Goal: Check status: Check status

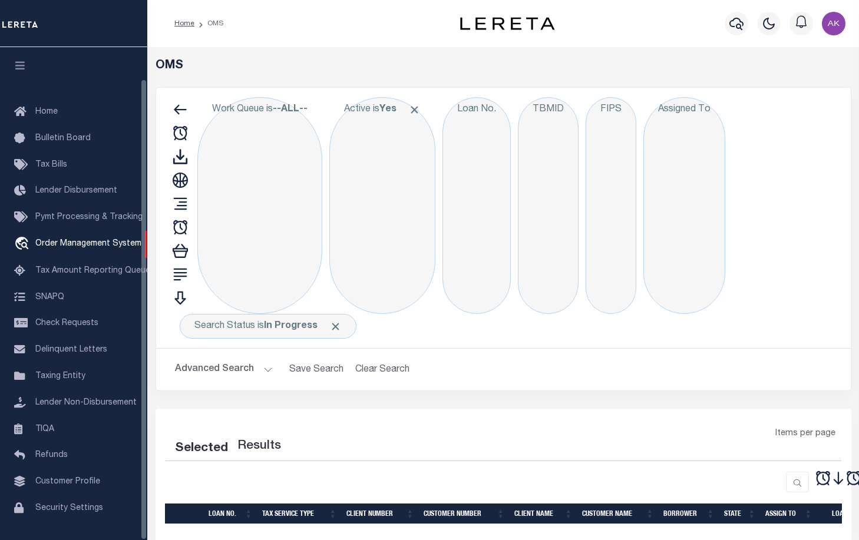
select select "200"
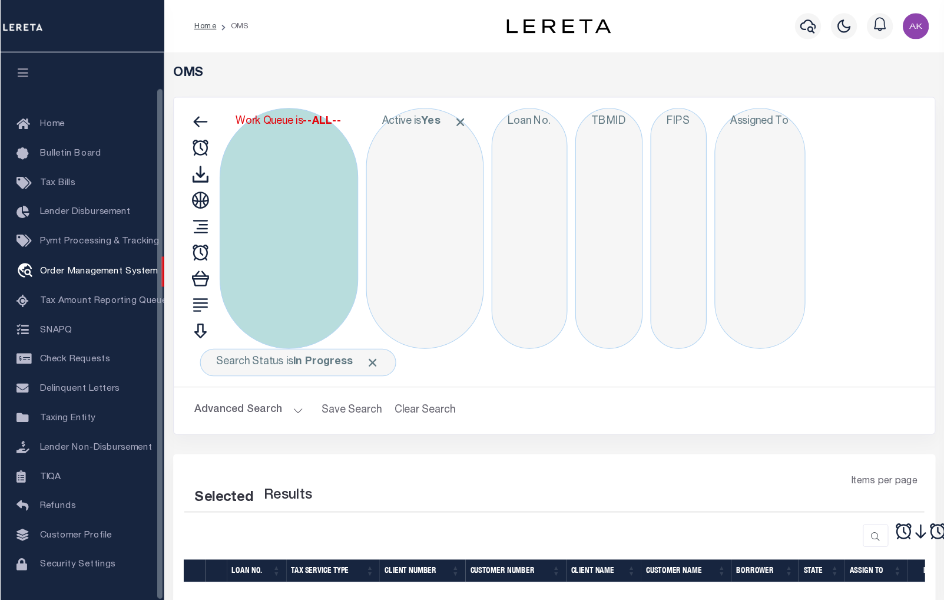
scroll to position [34, 0]
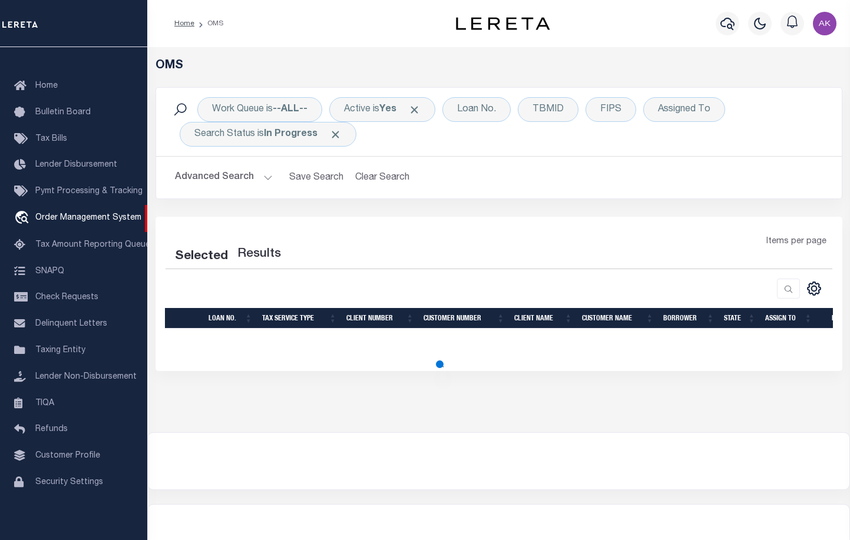
select select "200"
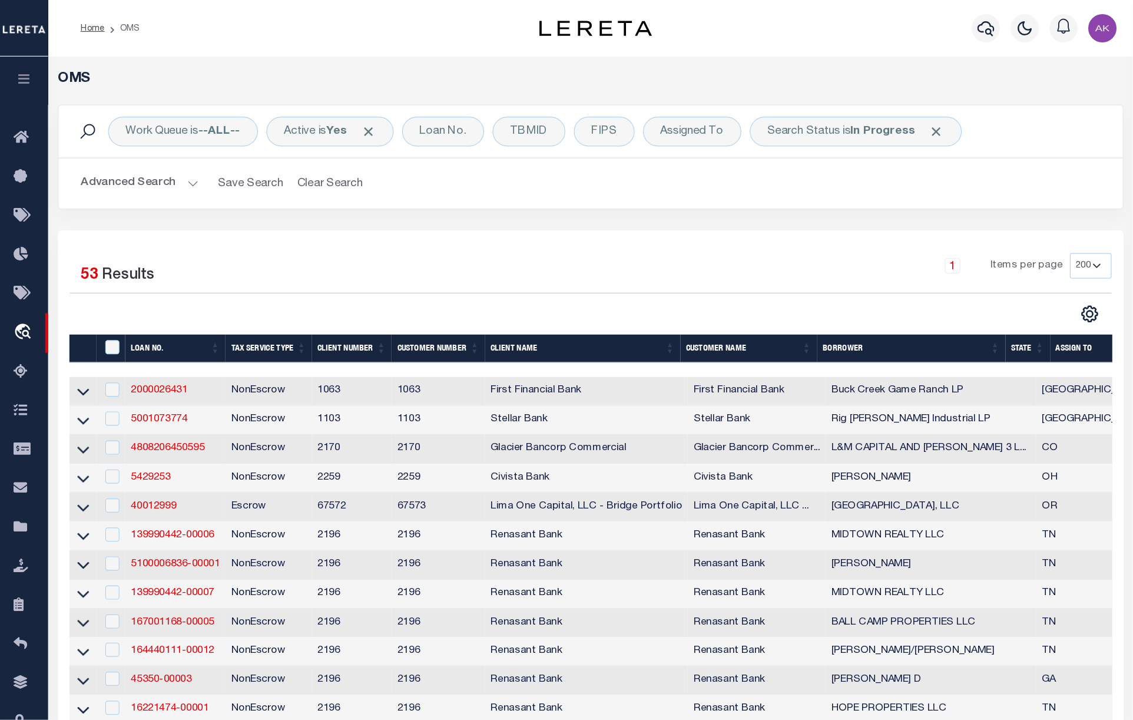
scroll to position [0, 0]
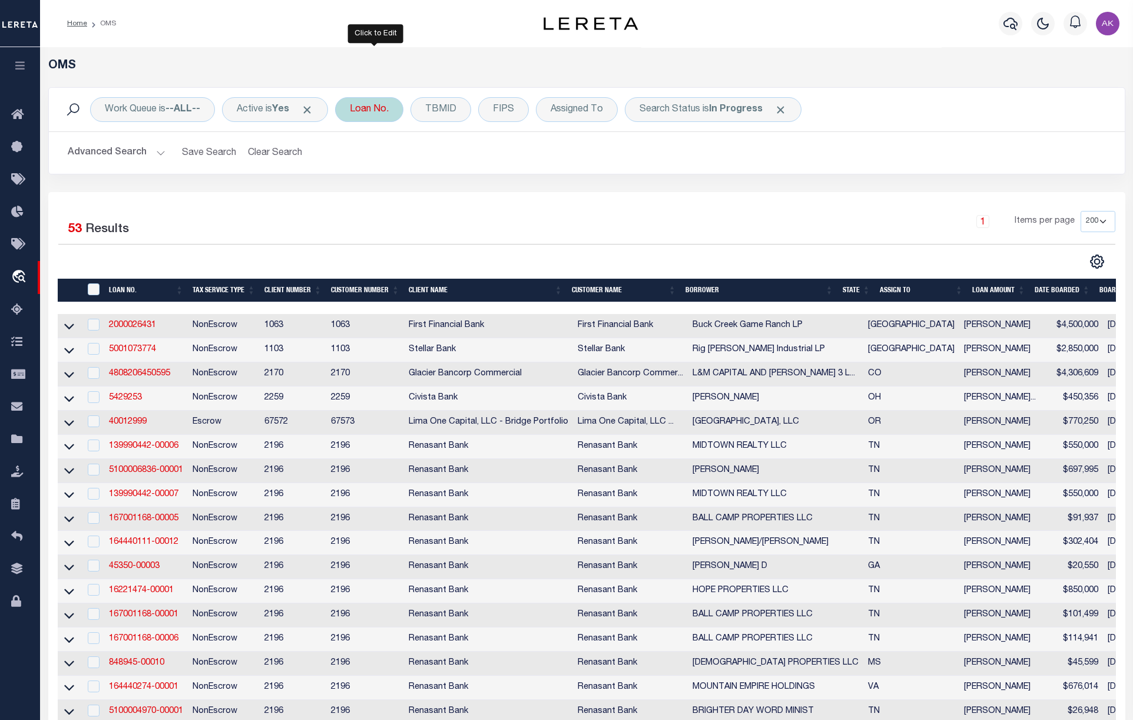
click at [383, 104] on div "Loan No." at bounding box center [369, 109] width 68 height 25
click at [472, 166] on input "text" at bounding box center [436, 167] width 173 height 22
type input "14703"
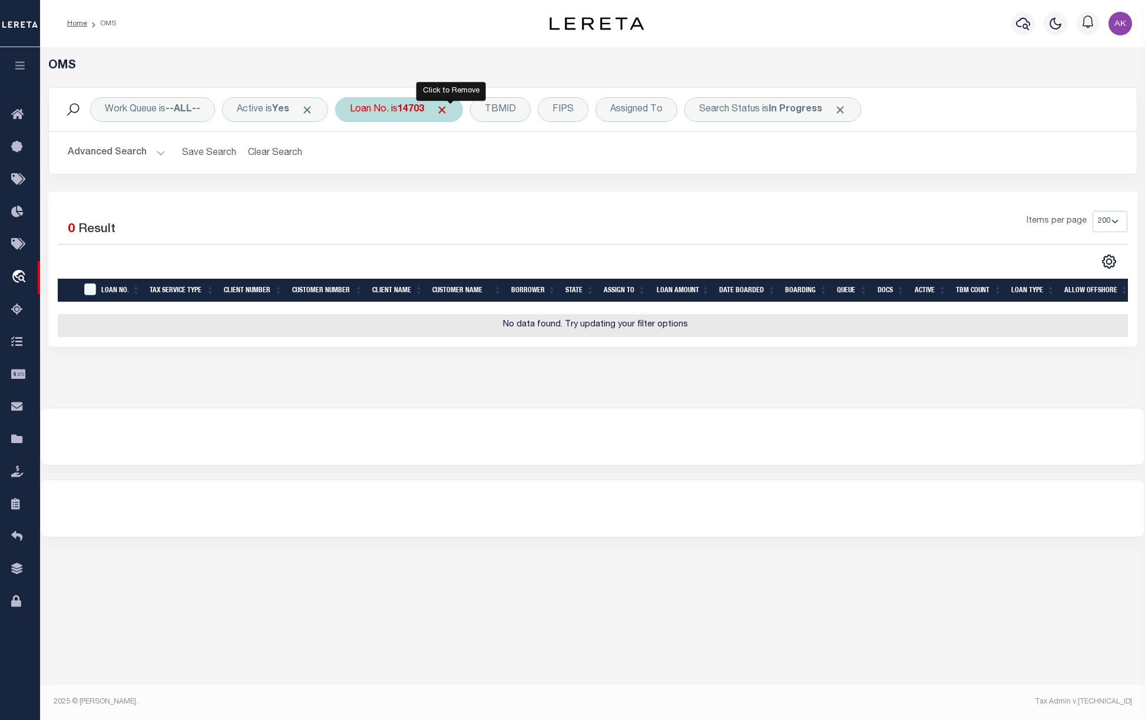
click at [448, 107] on span "Click to Remove" at bounding box center [442, 110] width 12 height 12
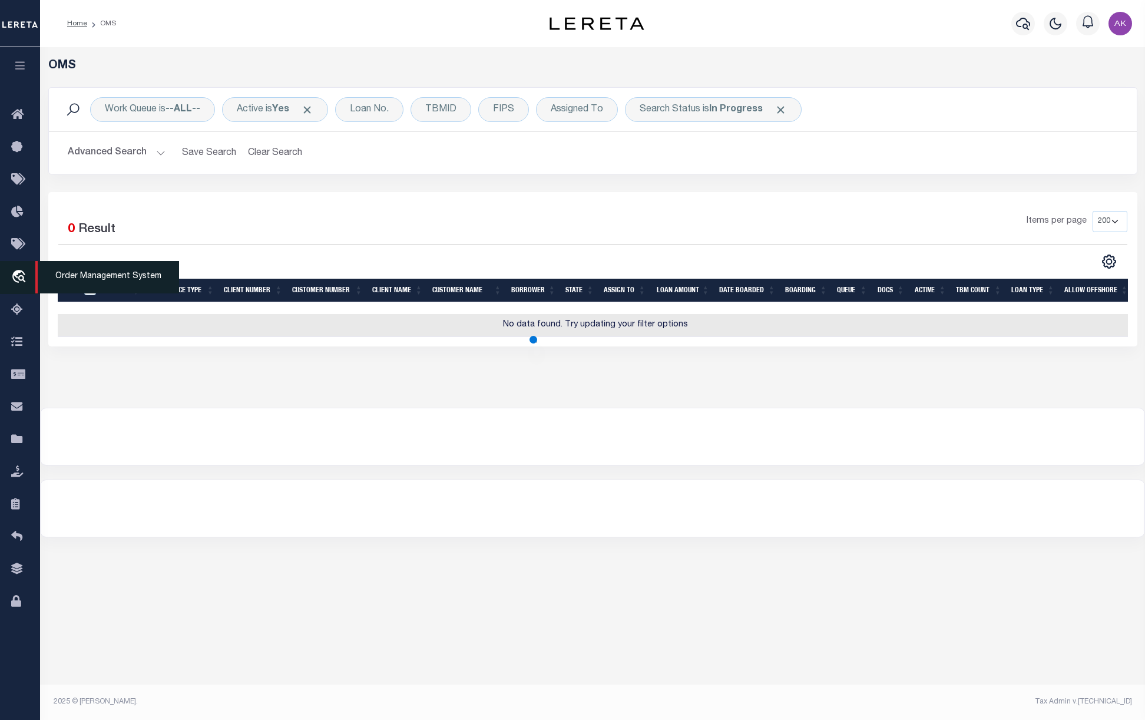
click at [17, 276] on icon "travel_explore" at bounding box center [20, 277] width 19 height 15
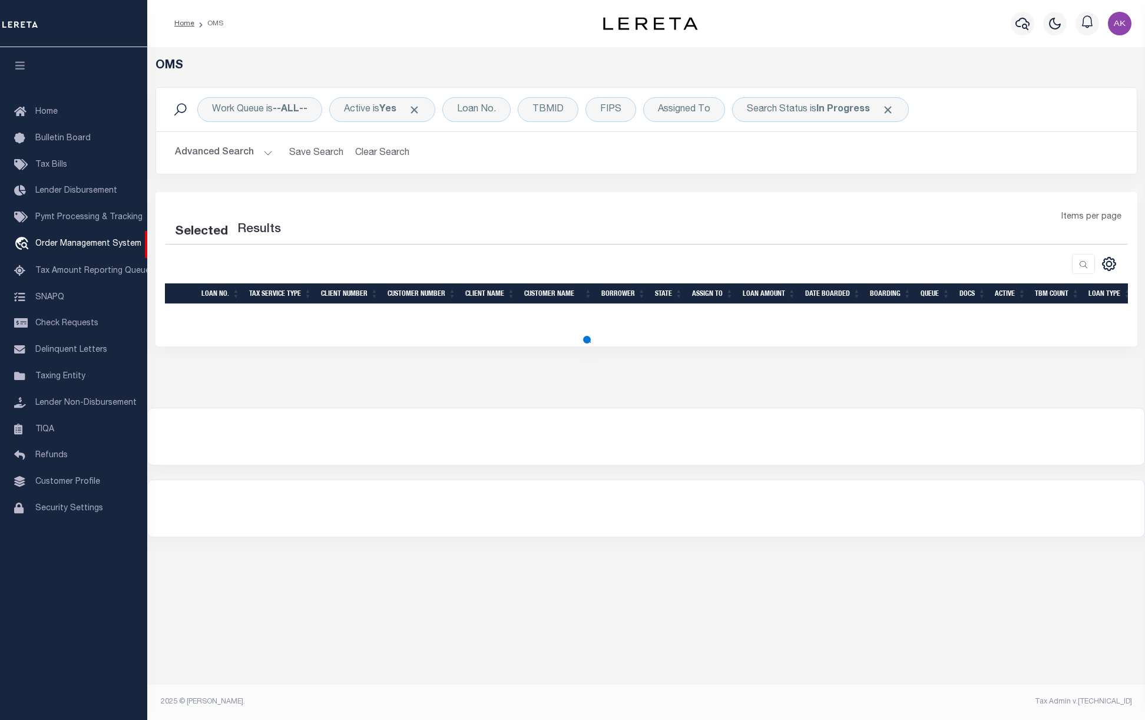
select select "200"
click at [486, 112] on div "Loan No." at bounding box center [476, 109] width 68 height 25
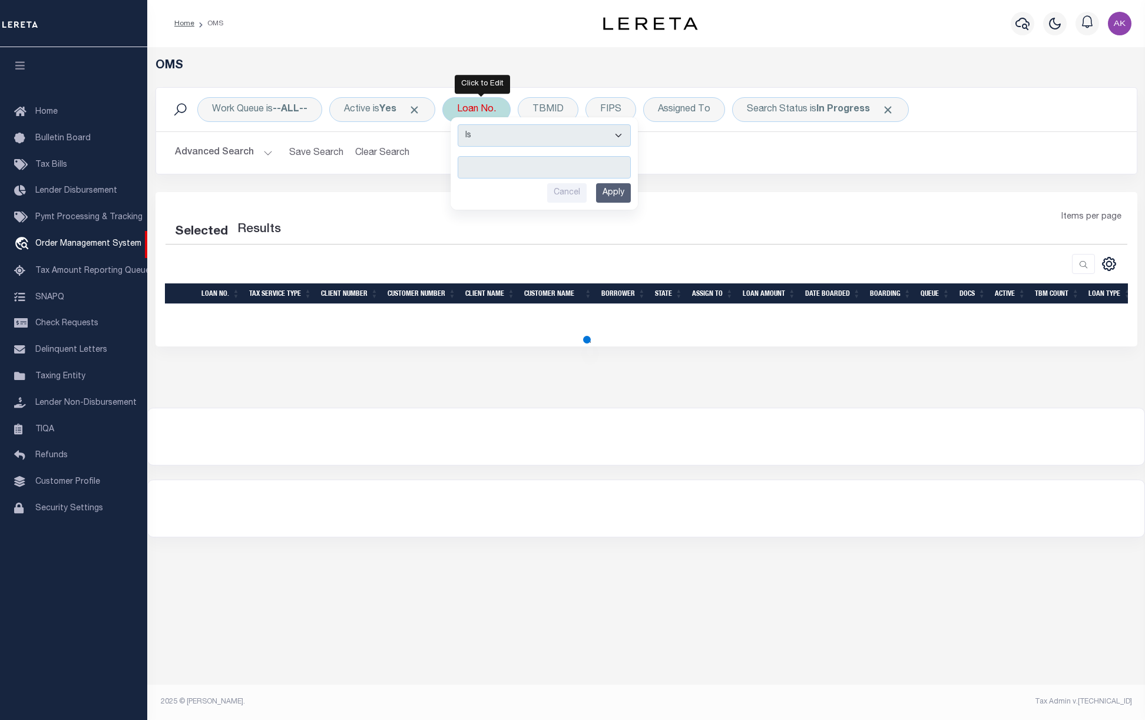
select select "200"
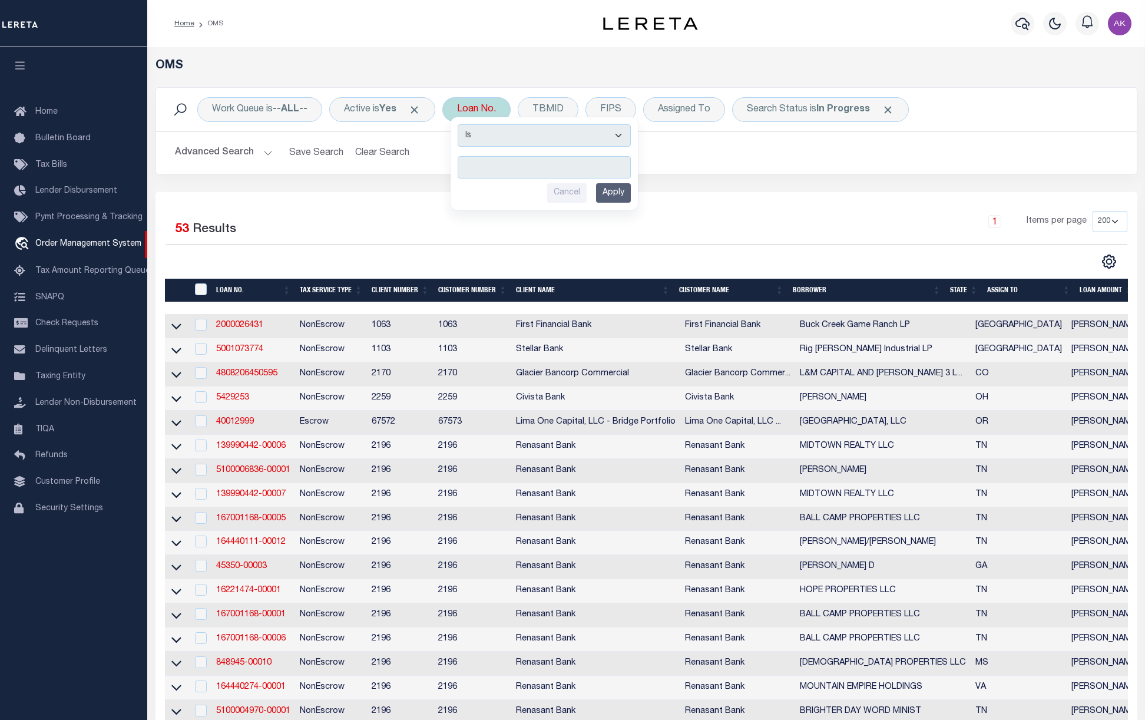
click at [486, 170] on input "text" at bounding box center [544, 167] width 173 height 22
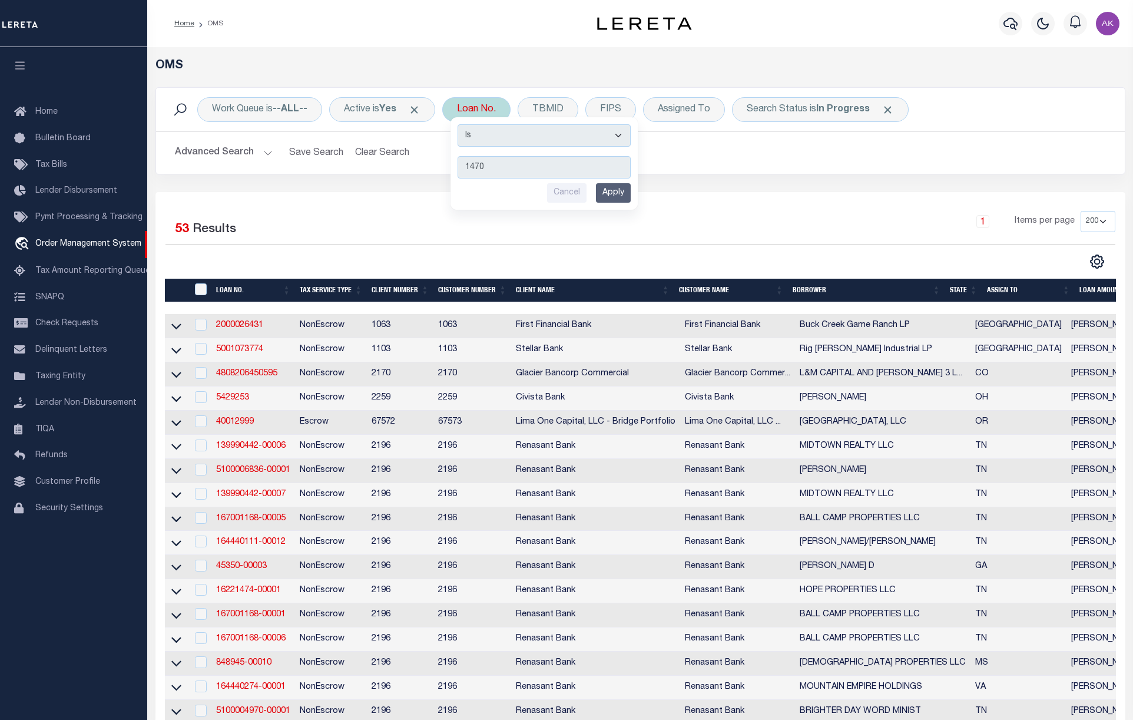
type input "14703"
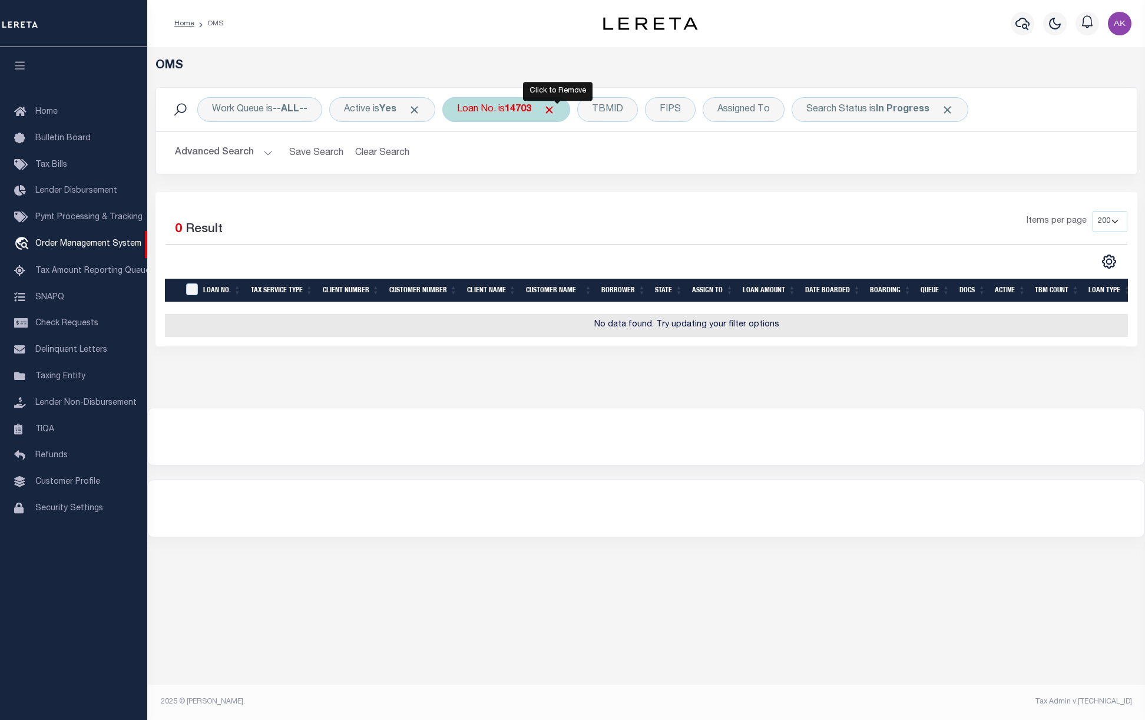
click at [554, 107] on span "Click to Remove" at bounding box center [549, 110] width 12 height 12
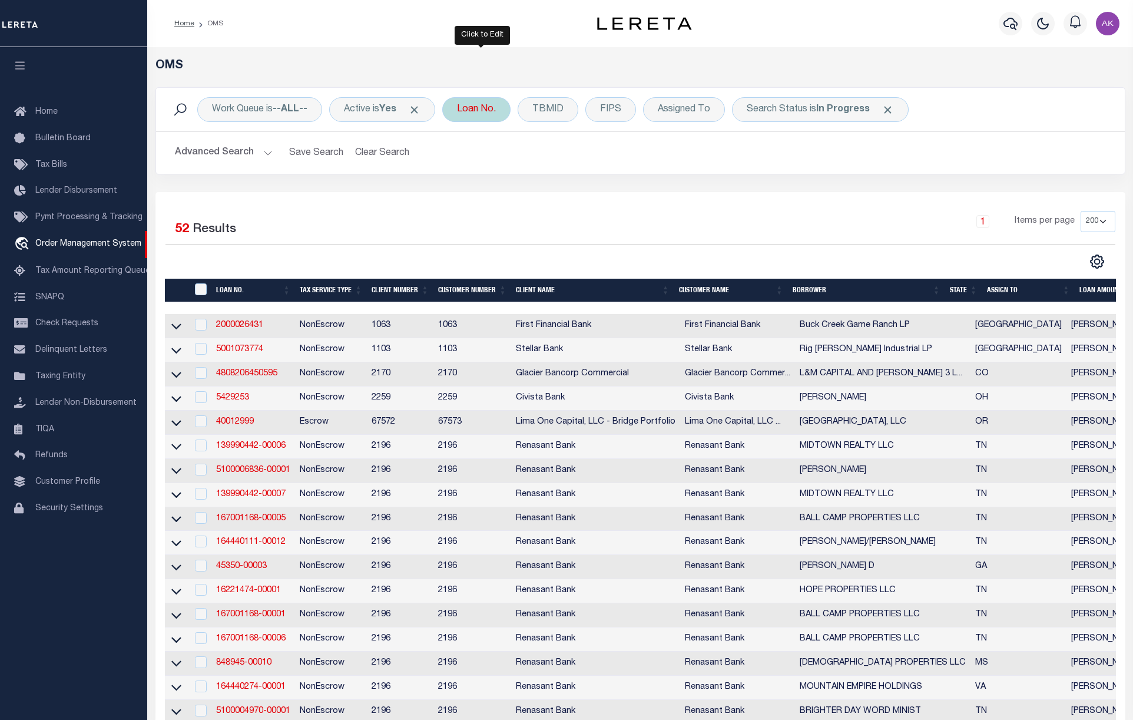
click at [485, 107] on div "Loan No." at bounding box center [476, 109] width 68 height 25
click at [625, 133] on select "Is Contains" at bounding box center [544, 135] width 173 height 22
select select "c"
click at [463, 125] on select "Is Contains" at bounding box center [544, 135] width 173 height 22
click at [501, 168] on input "text" at bounding box center [544, 167] width 173 height 22
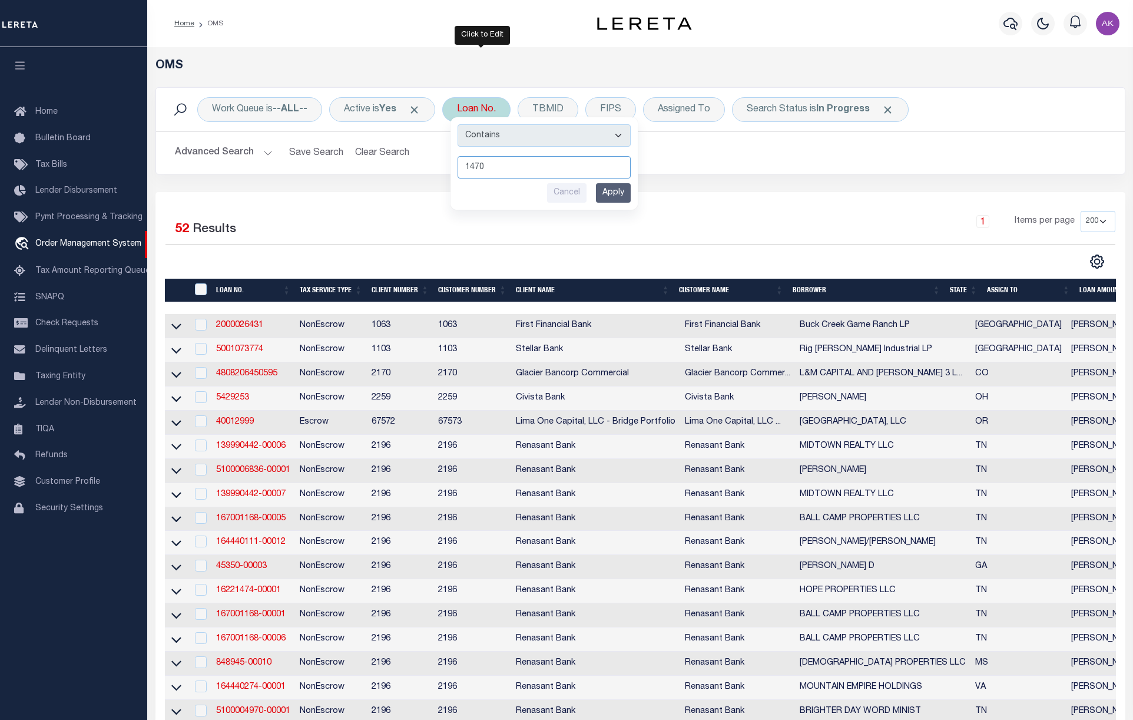
type input "14703"
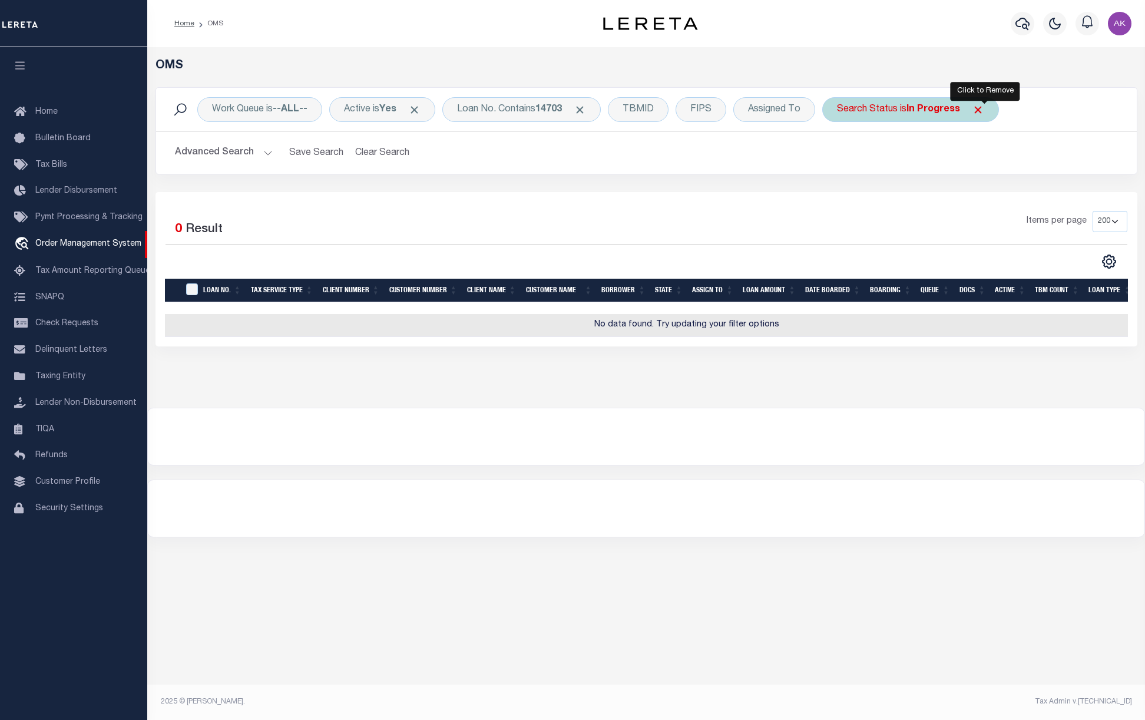
click at [984, 105] on span "Click to Remove" at bounding box center [978, 110] width 12 height 12
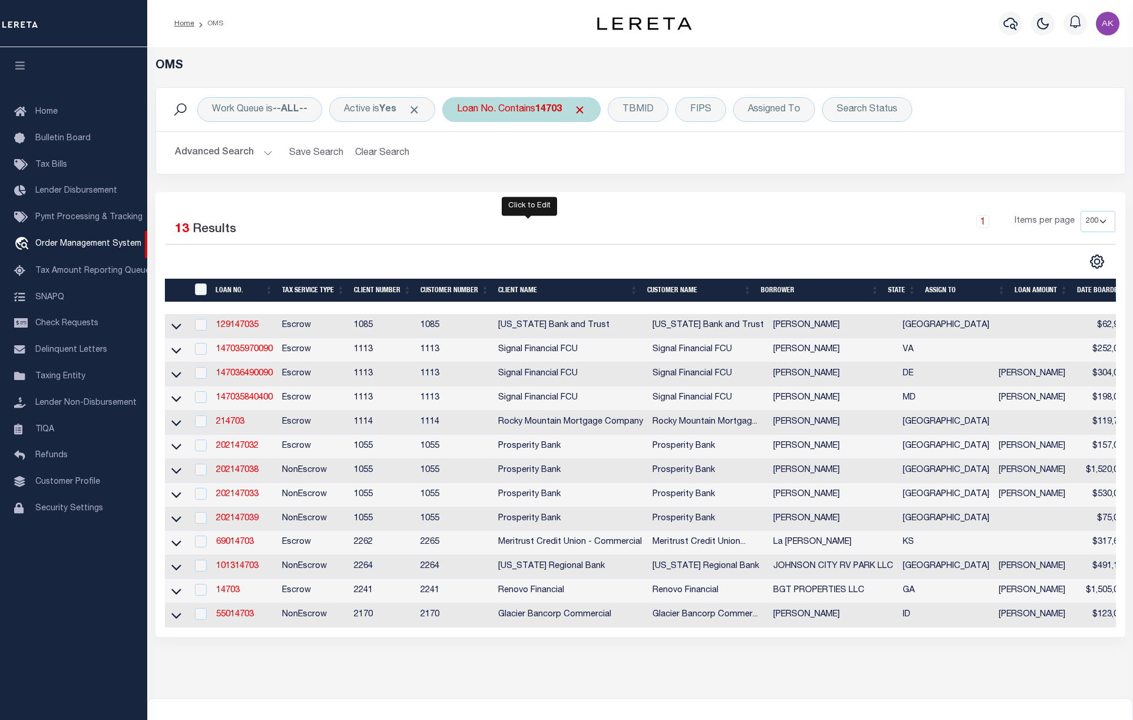
click at [528, 108] on div "Loan No. Contains 14703" at bounding box center [521, 109] width 158 height 25
click at [522, 108] on div "Loan No. Contains 14703" at bounding box center [521, 109] width 158 height 25
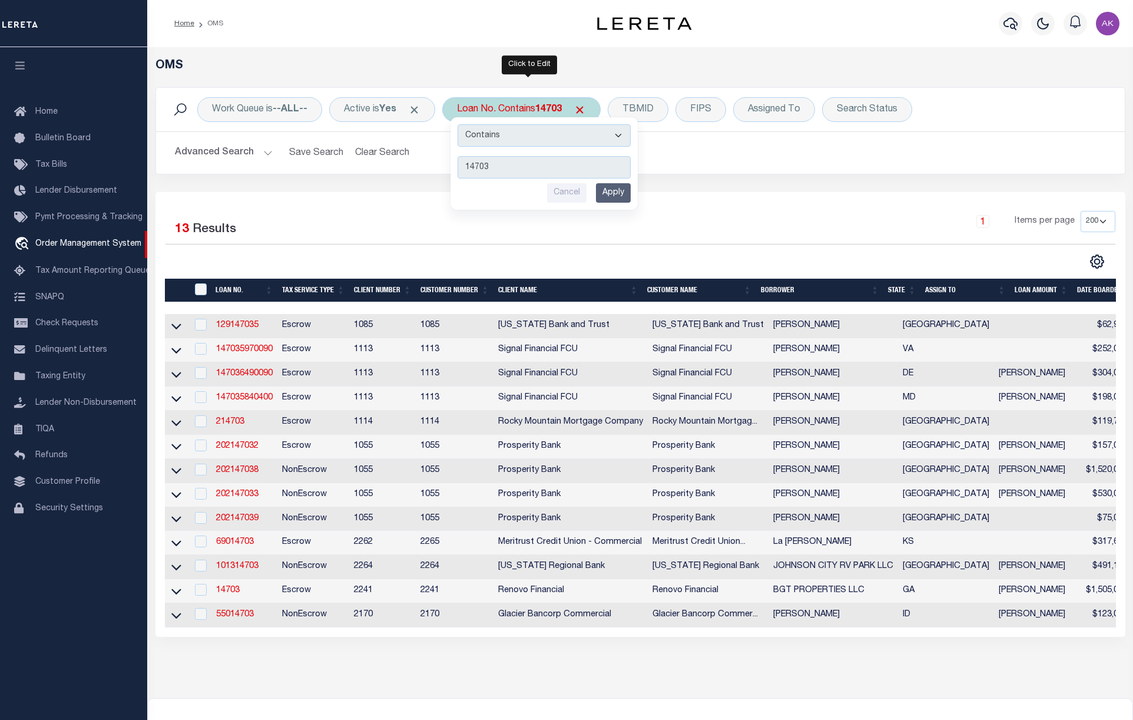
click at [622, 134] on select "Is Contains" at bounding box center [544, 135] width 173 height 22
select select "i"
click at [463, 125] on select "Is Contains" at bounding box center [544, 135] width 173 height 22
click at [621, 194] on input "Apply" at bounding box center [613, 192] width 35 height 19
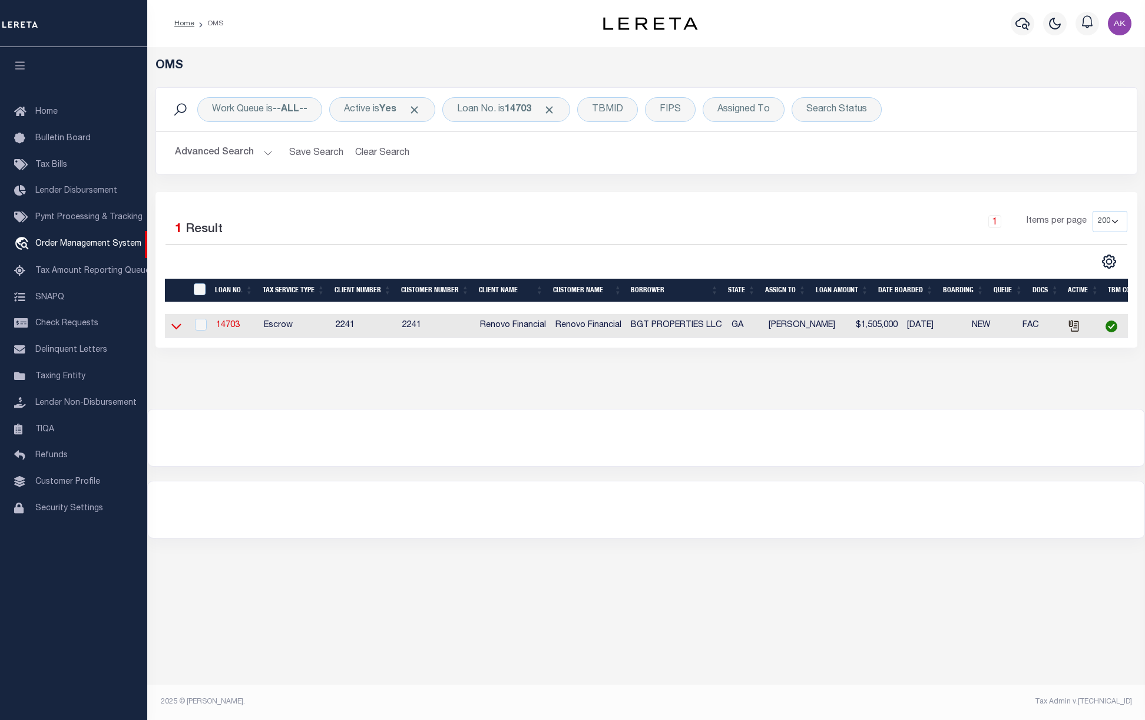
click at [176, 329] on icon at bounding box center [176, 326] width 10 height 12
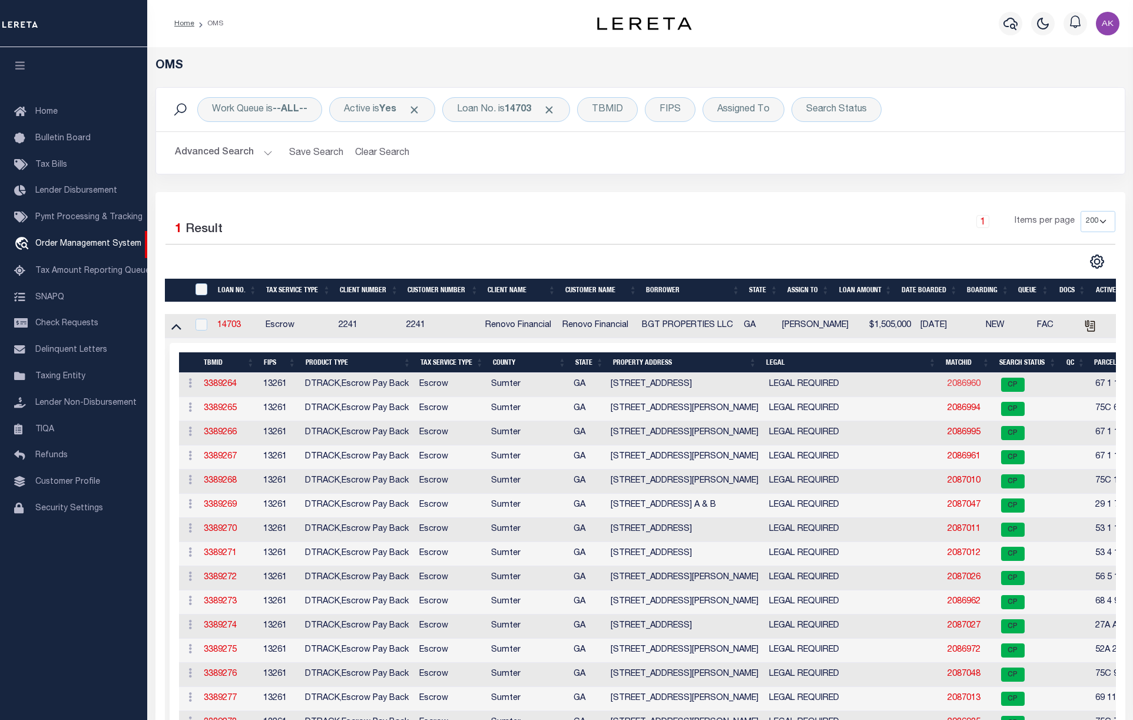
click at [955, 387] on link "2086960" at bounding box center [964, 384] width 33 height 8
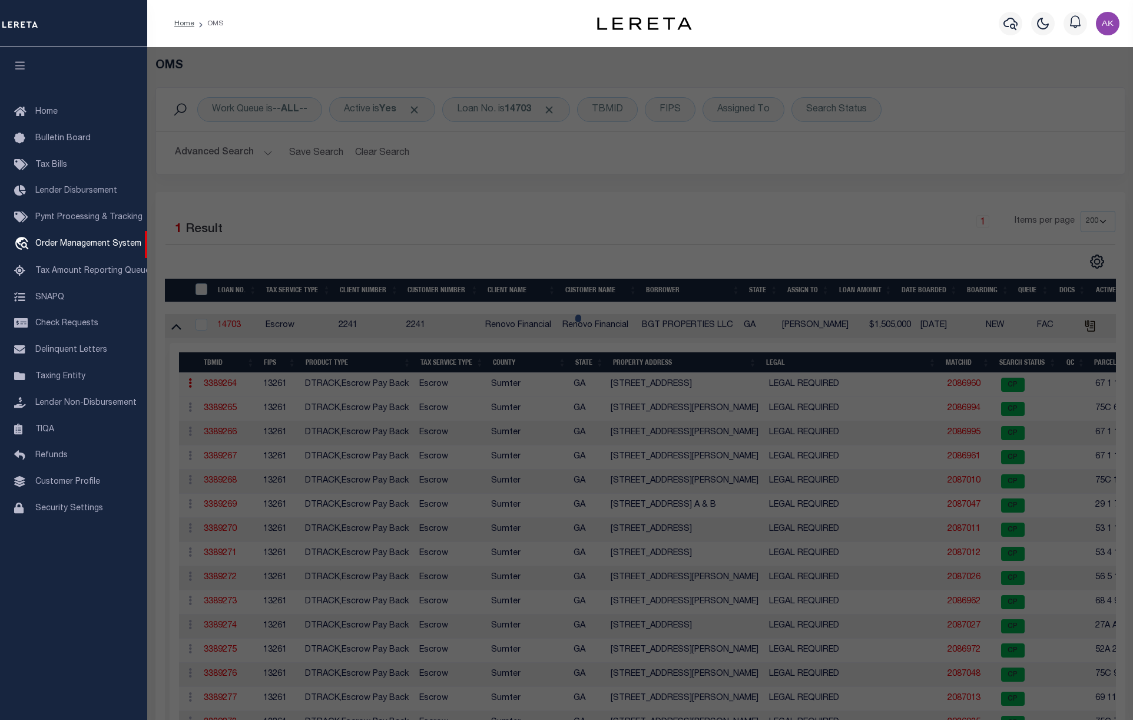
checkbox input "false"
select select "CP"
type input "BGT PROPERTIES, LLC"
select select "AGW"
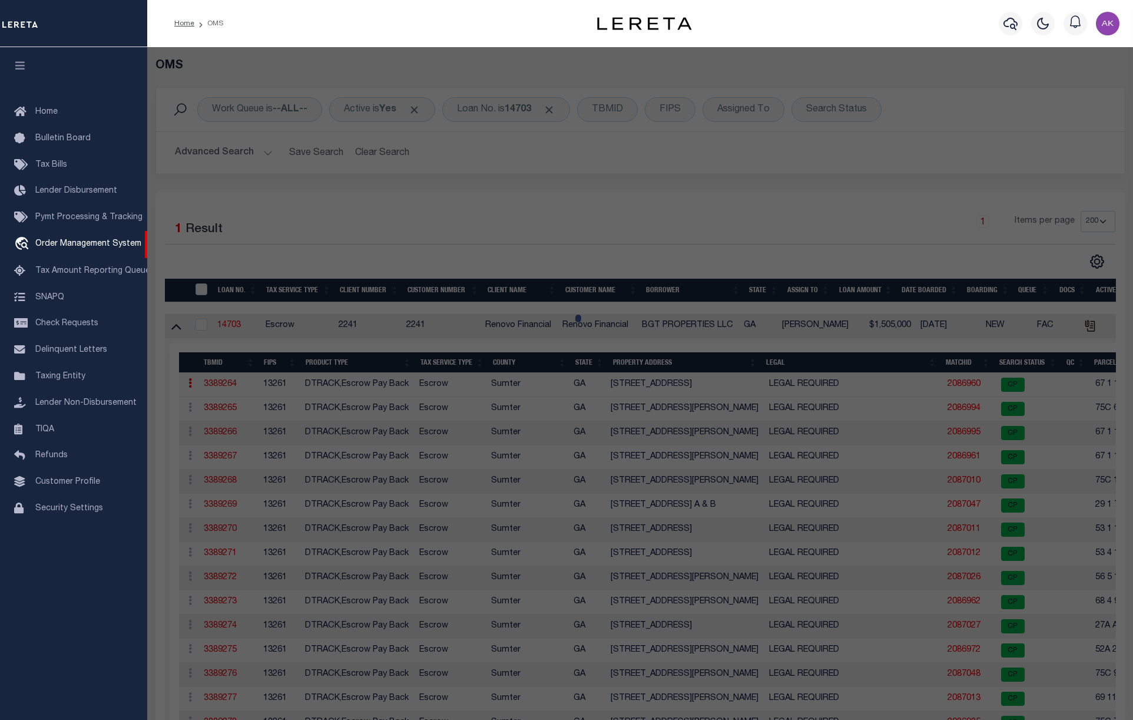
select select
type input "102 PINECREST DR"
checkbox input "false"
type input "Americus, GA 31709"
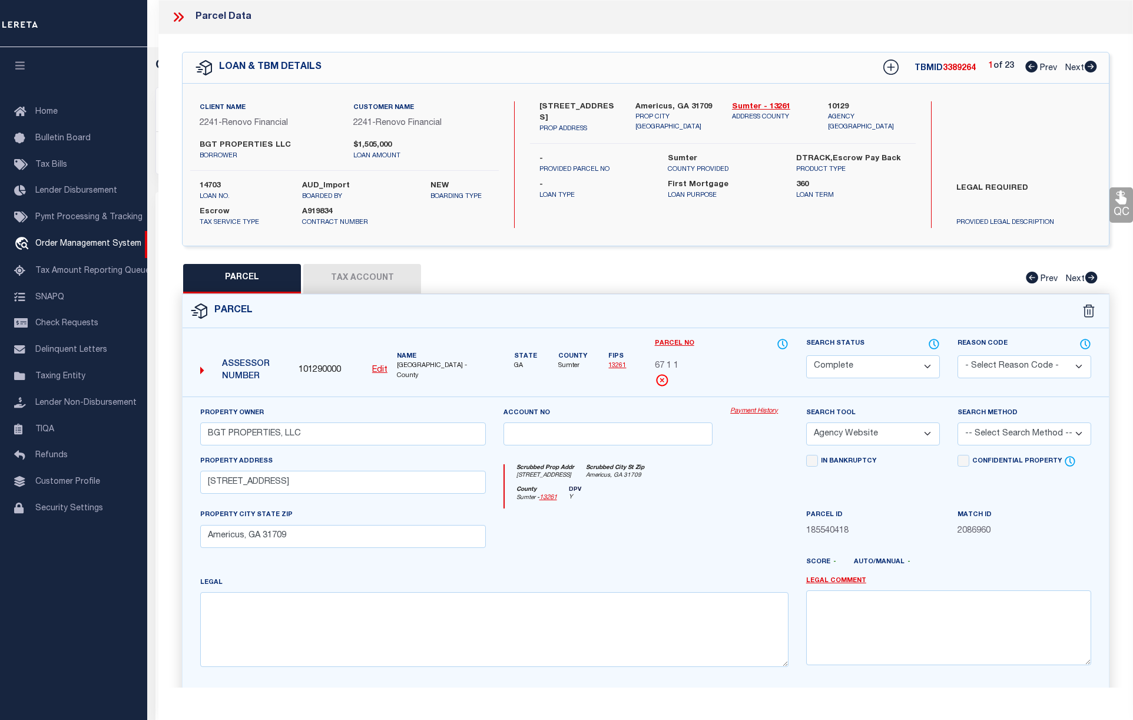
click at [757, 415] on link "Payment History" at bounding box center [759, 411] width 58 height 10
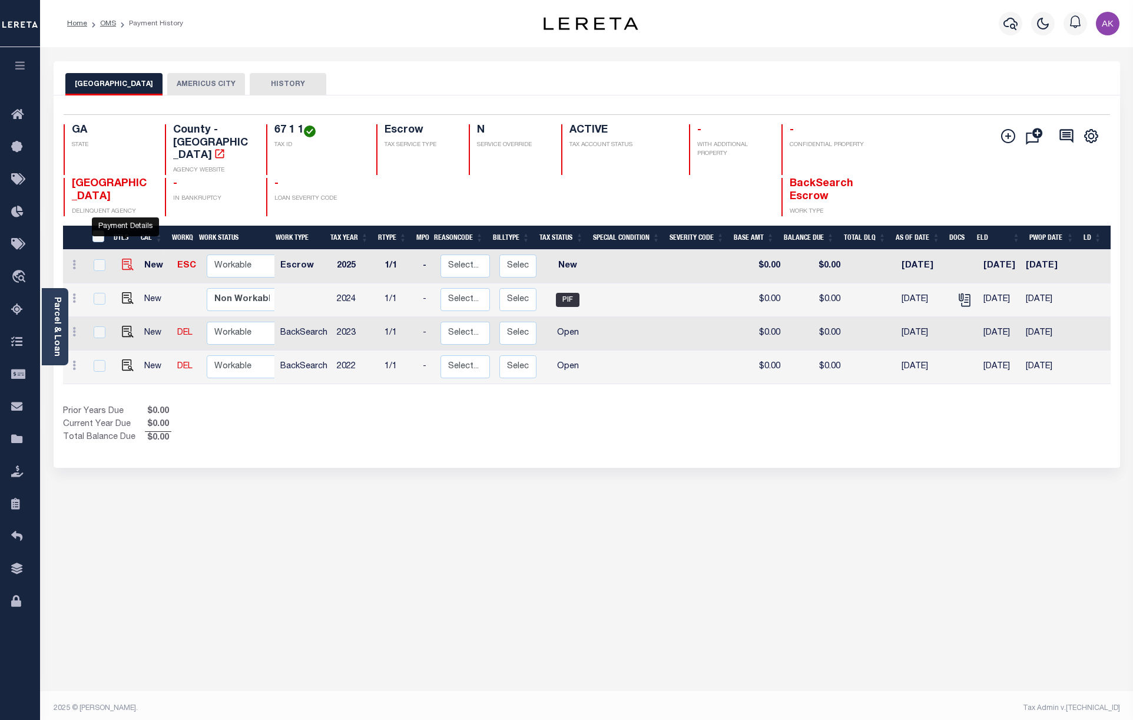
click at [123, 259] on img "" at bounding box center [128, 265] width 12 height 12
checkbox input "true"
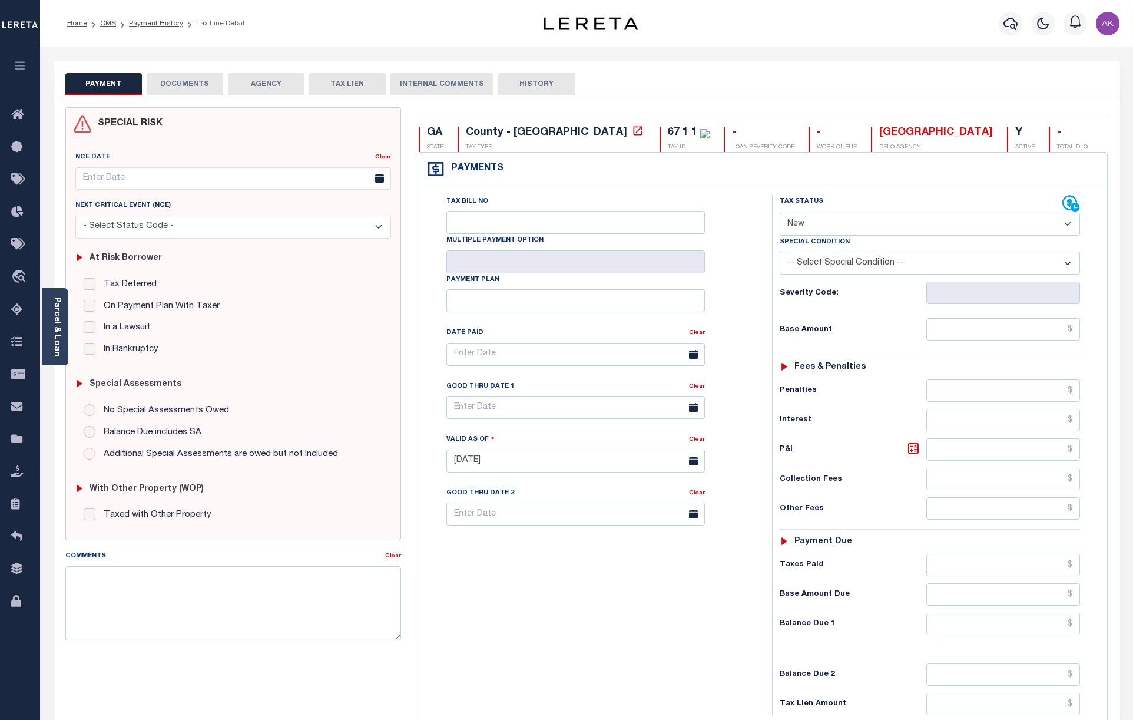
select select "NW2"
drag, startPoint x: 597, startPoint y: 131, endPoint x: 561, endPoint y: 131, distance: 35.3
click at [660, 131] on div "67 1 1 TAX ID" at bounding box center [685, 139] width 50 height 25
copy div "67 1 1"
click at [632, 133] on icon at bounding box center [638, 131] width 12 height 12
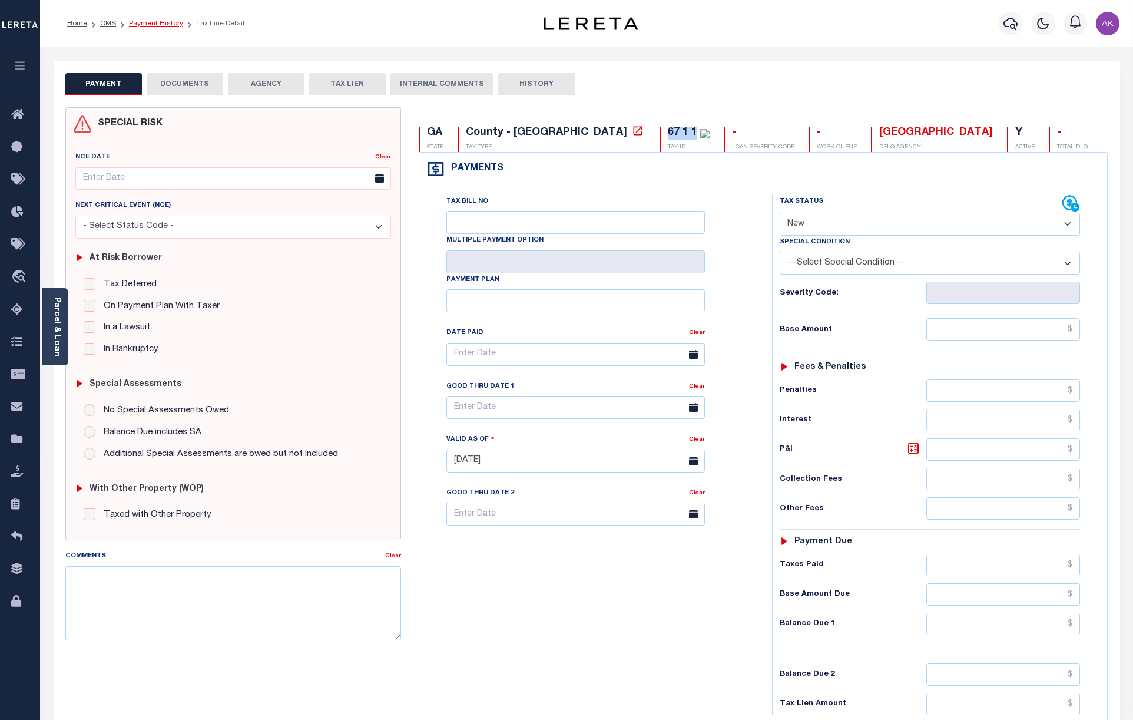
click at [165, 21] on link "Payment History" at bounding box center [156, 23] width 54 height 7
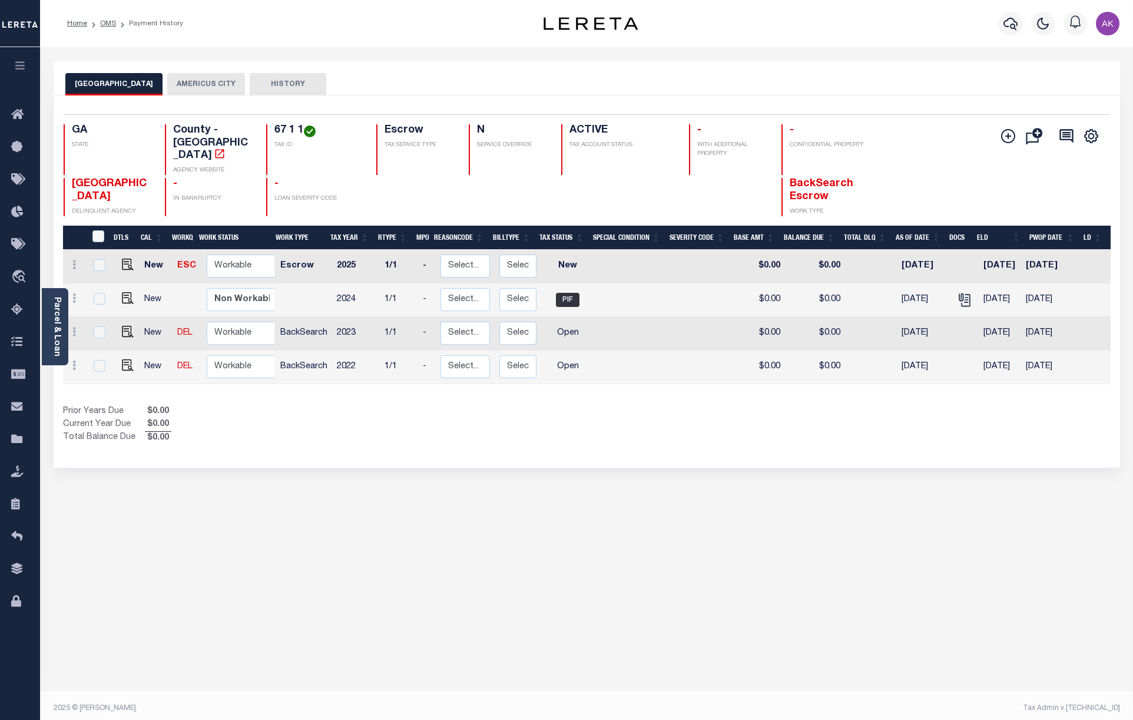
drag, startPoint x: 109, startPoint y: 22, endPoint x: 112, endPoint y: 33, distance: 11.6
click at [109, 22] on link "OMS" at bounding box center [108, 23] width 16 height 7
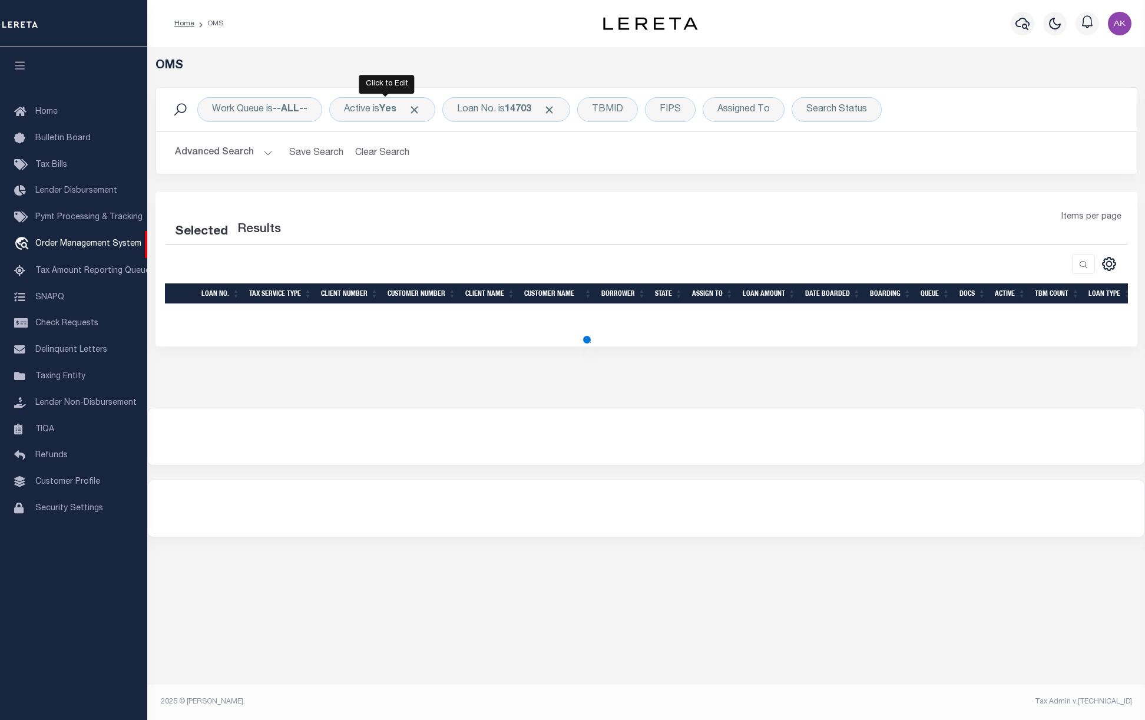
select select "200"
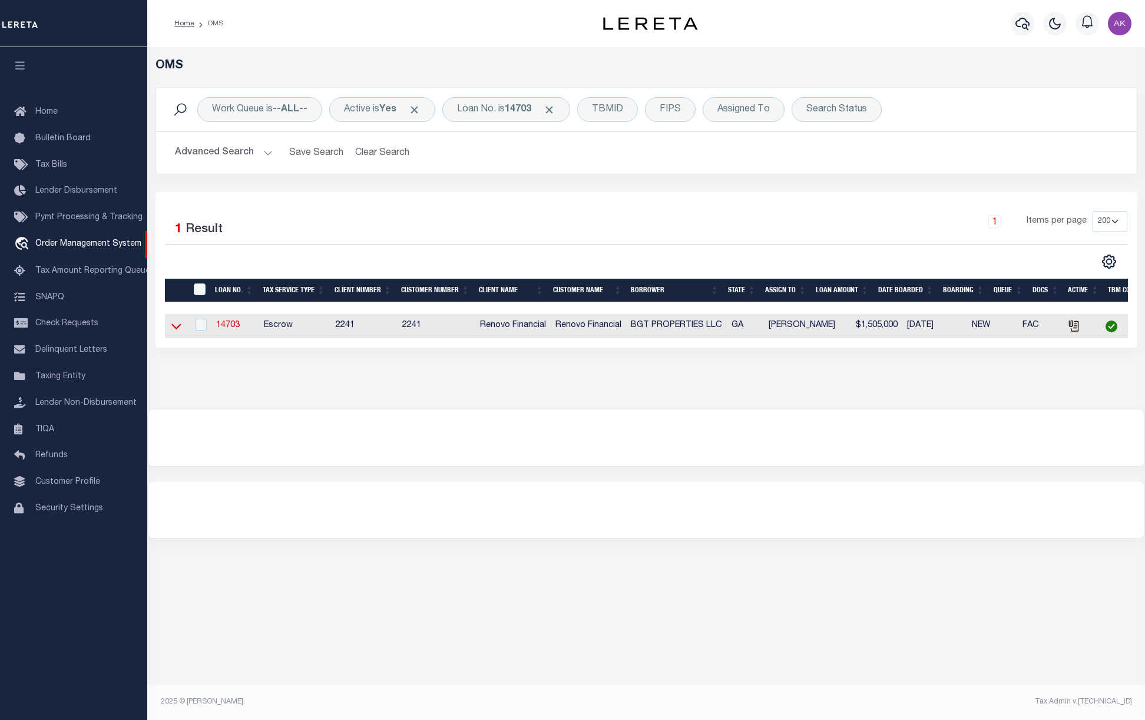
click at [177, 330] on icon at bounding box center [176, 327] width 10 height 6
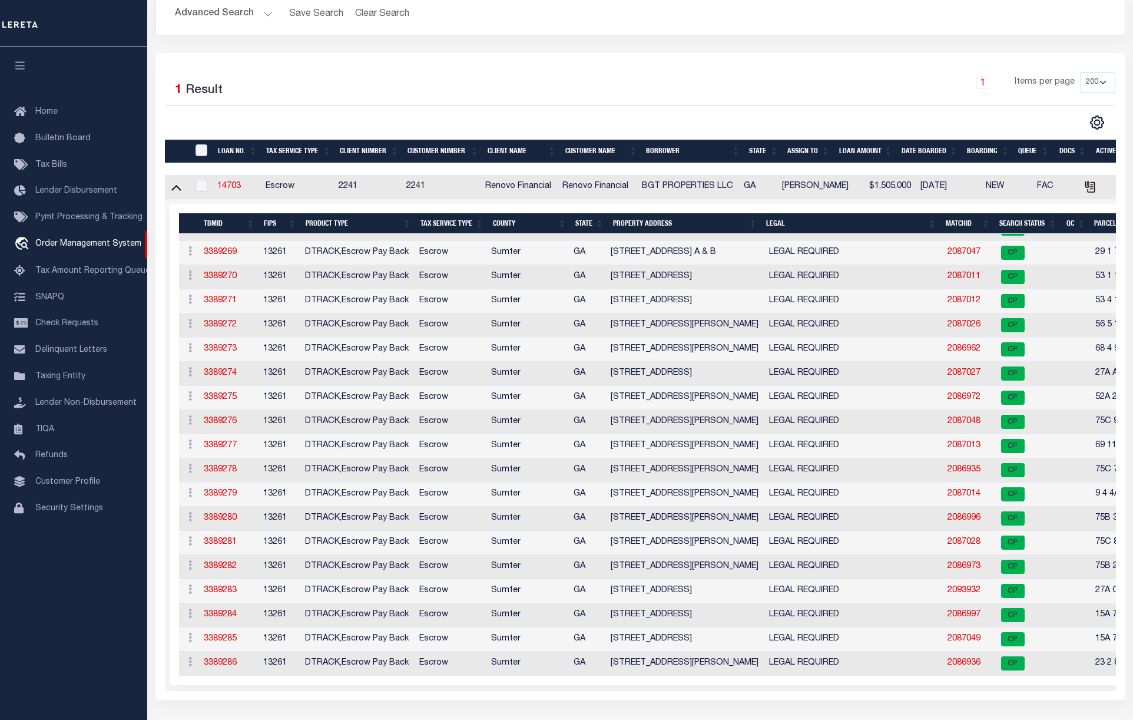
scroll to position [157, 0]
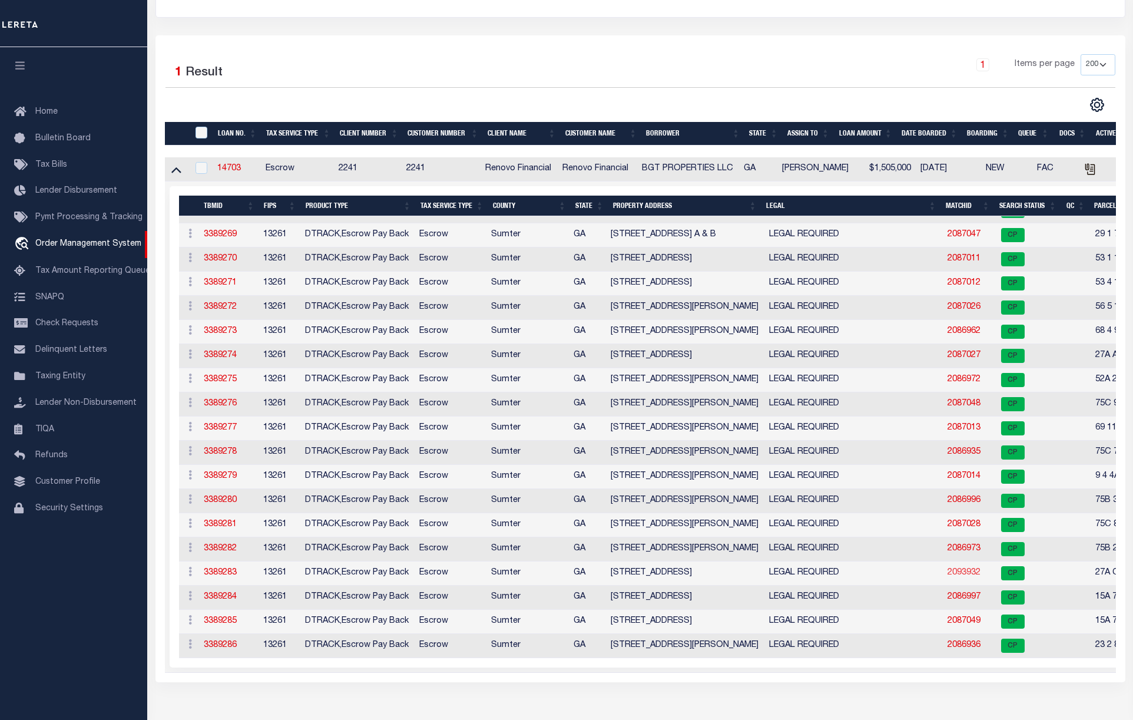
click at [957, 575] on link "2093932" at bounding box center [964, 572] width 33 height 8
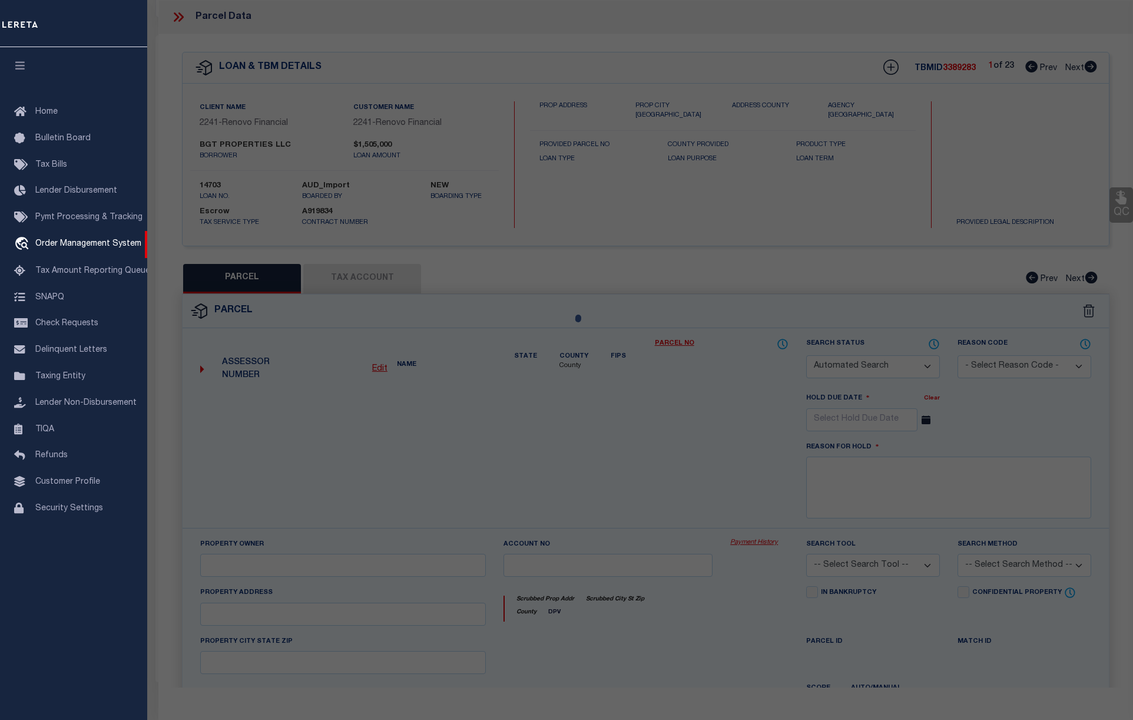
checkbox input "false"
select select "CP"
type input "BGT PROPERTIES, LLC"
select select
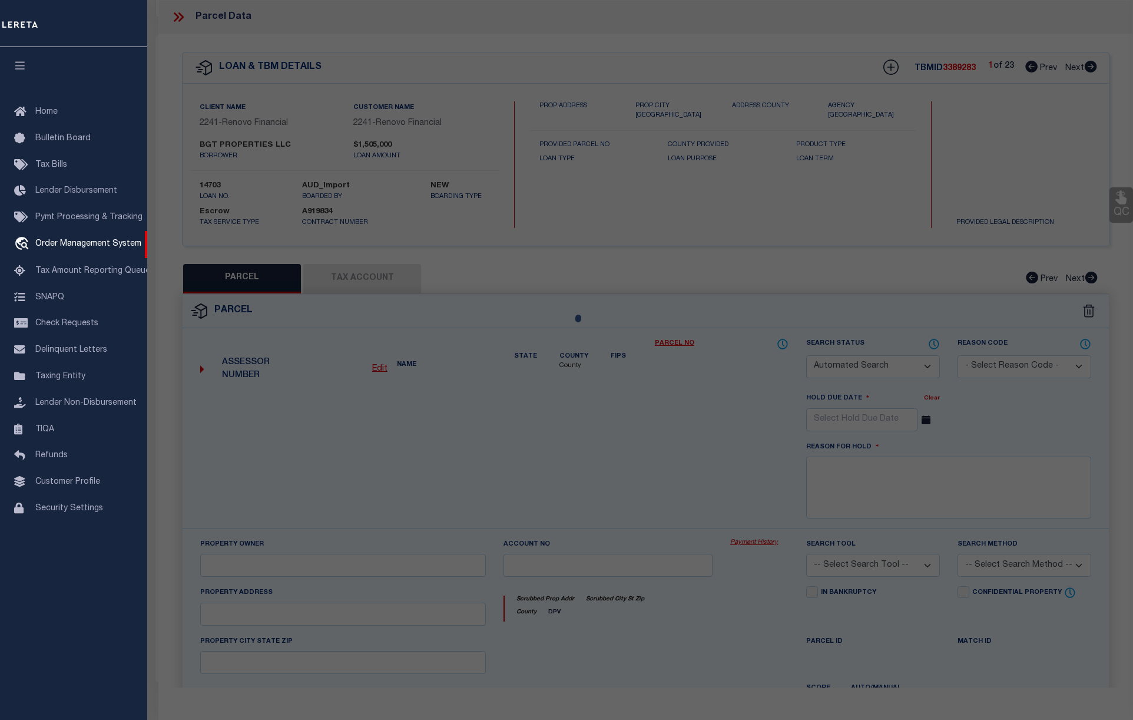
type input "255 BROOKDALE DR"
type input "Americus, [GEOGRAPHIC_DATA] 31719"
type textarea "255 BROOKDALE DR LOT 79"
type textarea "TaxID mask has been adjusted. MLC 12/5/2024 Tried to adjust the tax id but it i…"
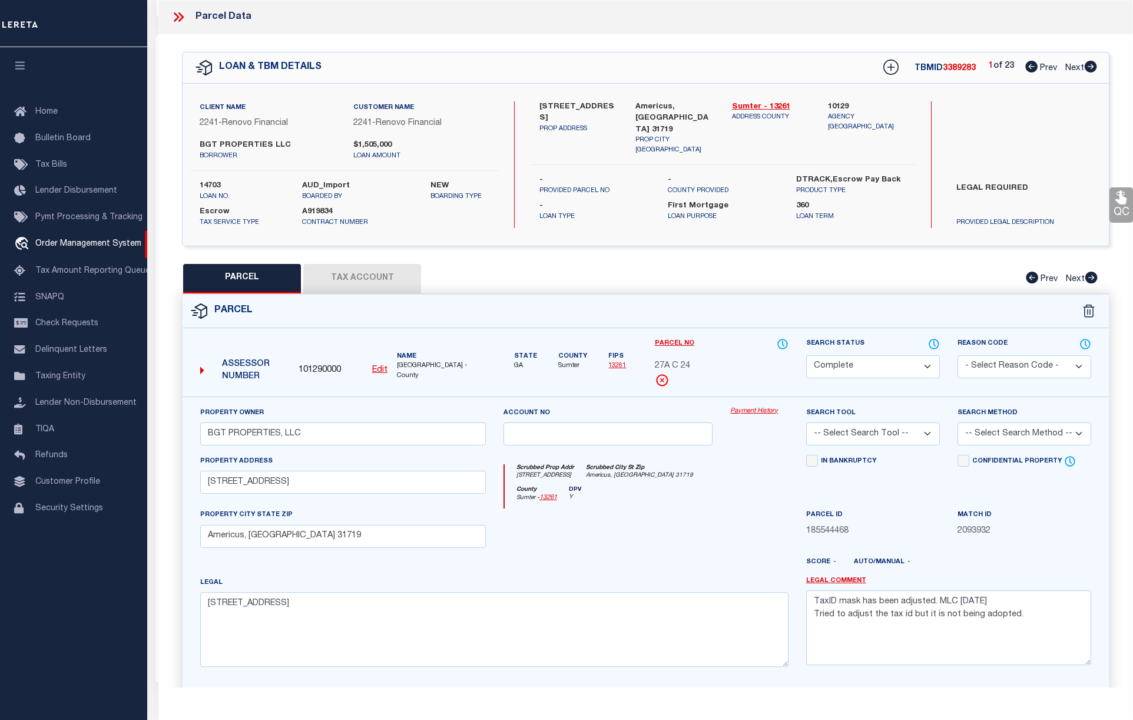
click at [762, 412] on link "Payment History" at bounding box center [759, 411] width 58 height 10
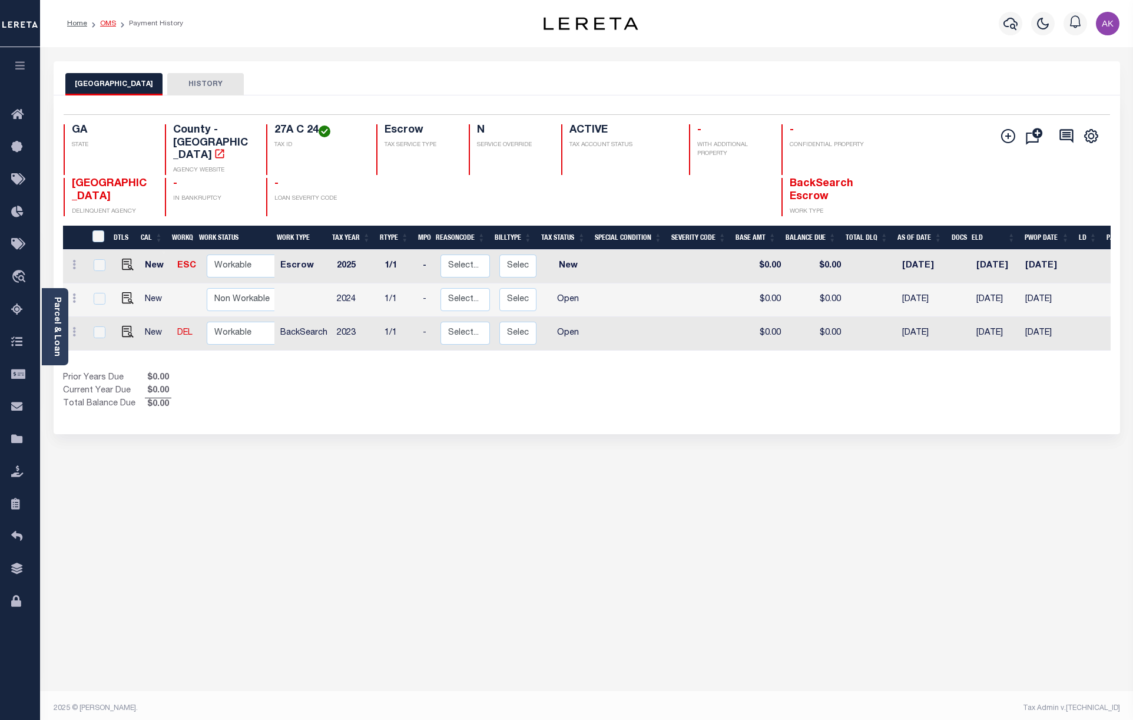
click at [108, 22] on link "OMS" at bounding box center [108, 23] width 16 height 7
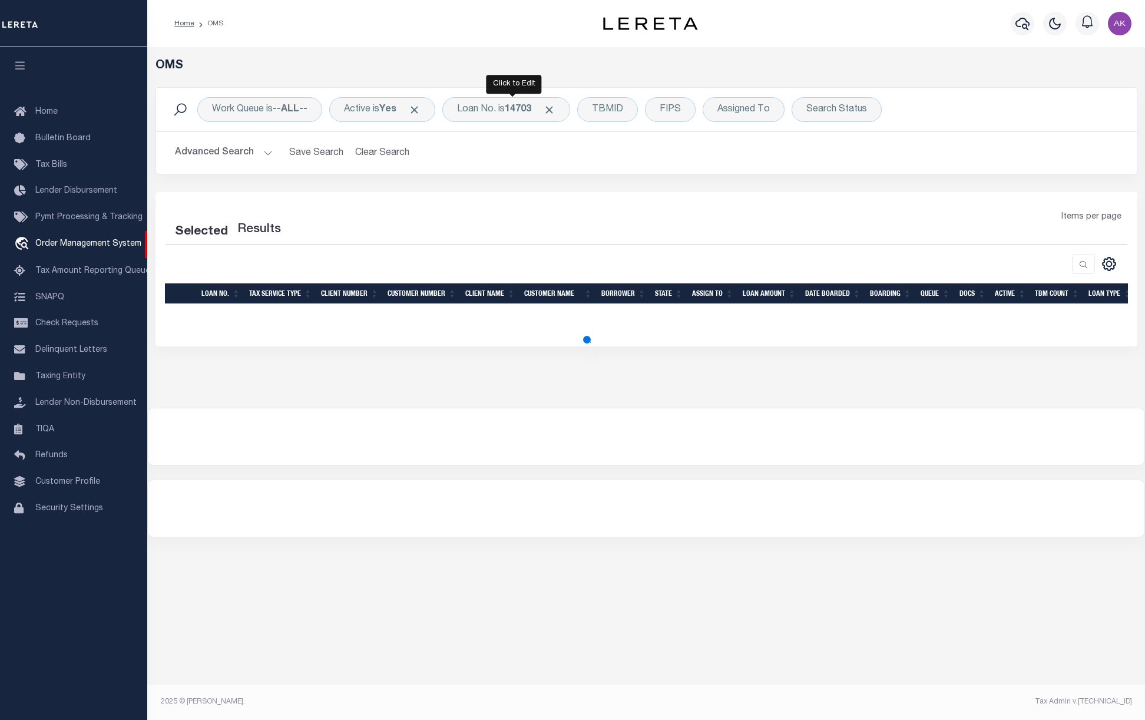
select select "200"
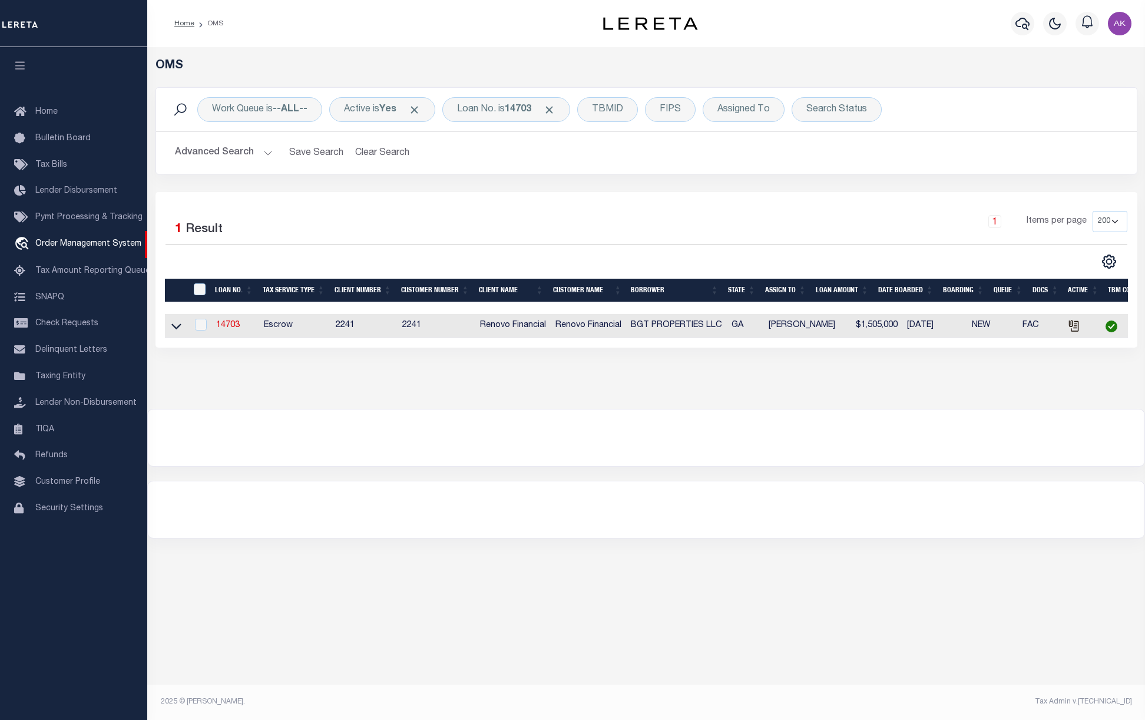
click at [287, 64] on h5 "OMS" at bounding box center [646, 66] width 982 height 14
click at [177, 330] on icon at bounding box center [176, 326] width 10 height 12
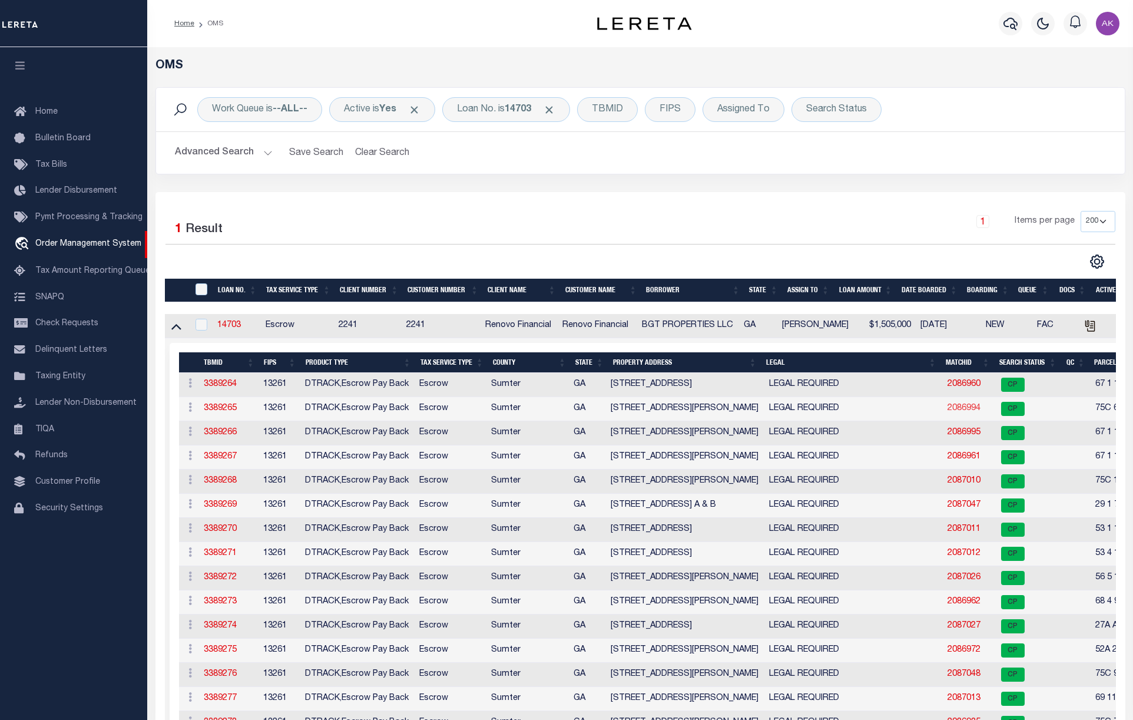
click at [958, 412] on link "2086994" at bounding box center [964, 408] width 33 height 8
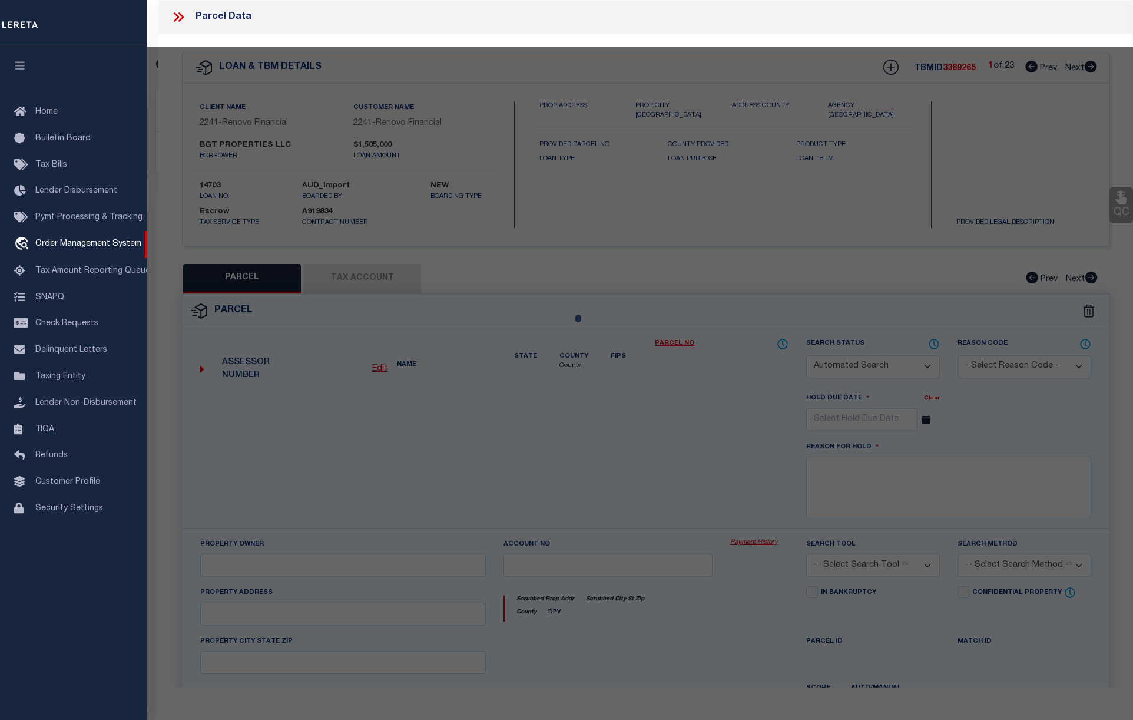
checkbox input "false"
select select "CP"
type input "BGT PROPERTIES, LLC"
select select "AGW"
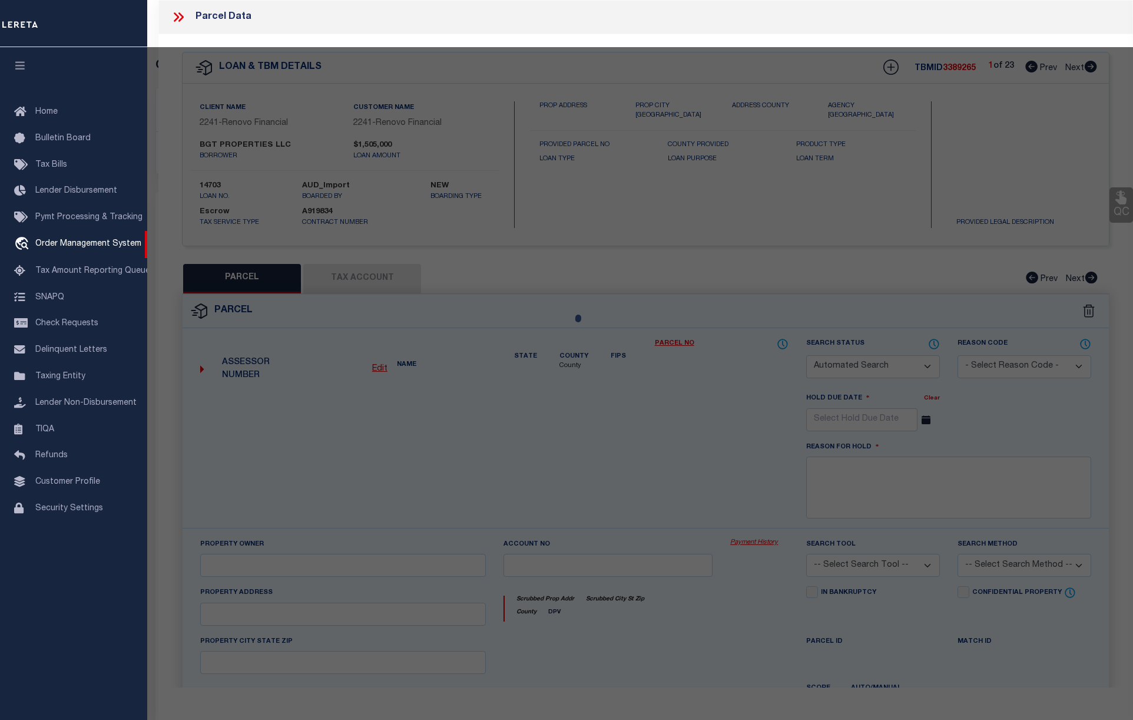
select select
type input "104 LINNIE ST"
checkbox input "false"
type input "Americus, [GEOGRAPHIC_DATA] 31719"
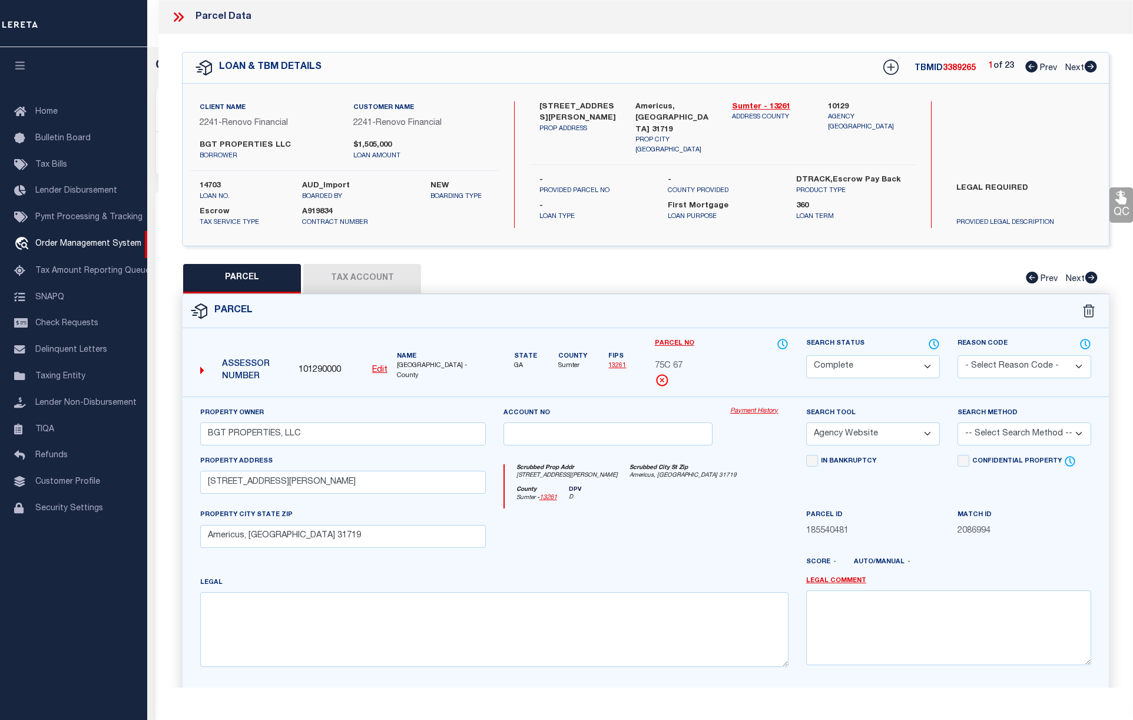
click at [752, 409] on link "Payment History" at bounding box center [759, 411] width 58 height 10
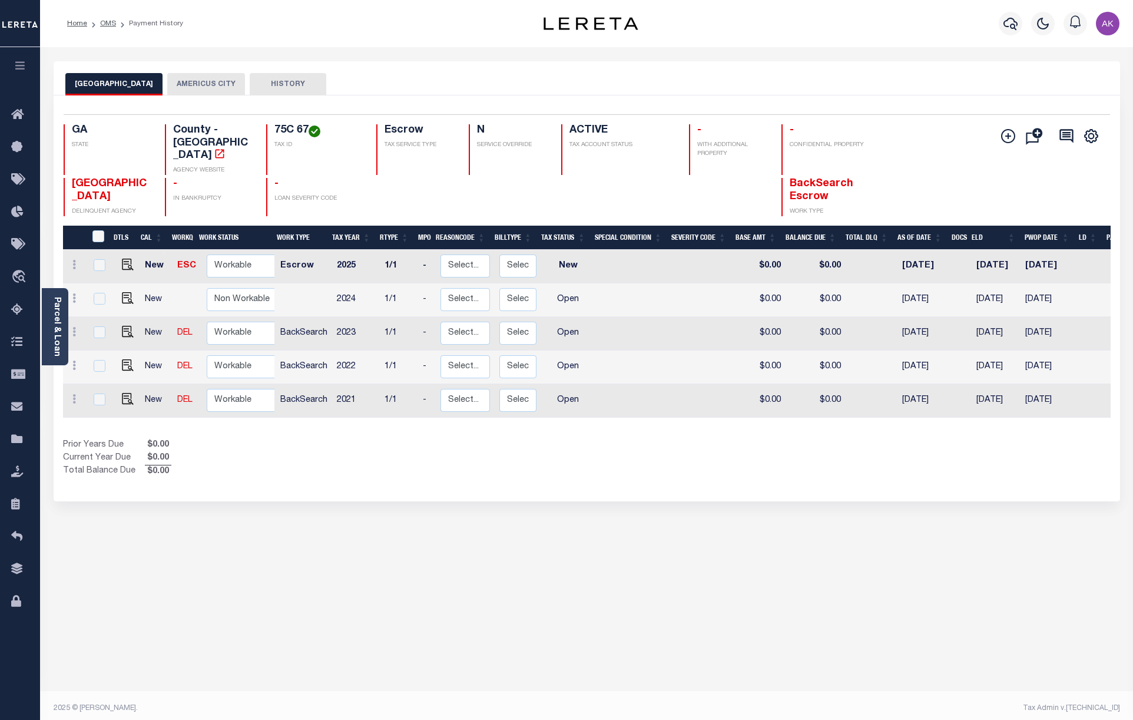
click at [969, 457] on div "Show Tax Lines before Bill Release Date Prior Years Due $0.00 Current Year Due …" at bounding box center [587, 458] width 1048 height 39
click at [107, 20] on link "OMS" at bounding box center [108, 23] width 16 height 7
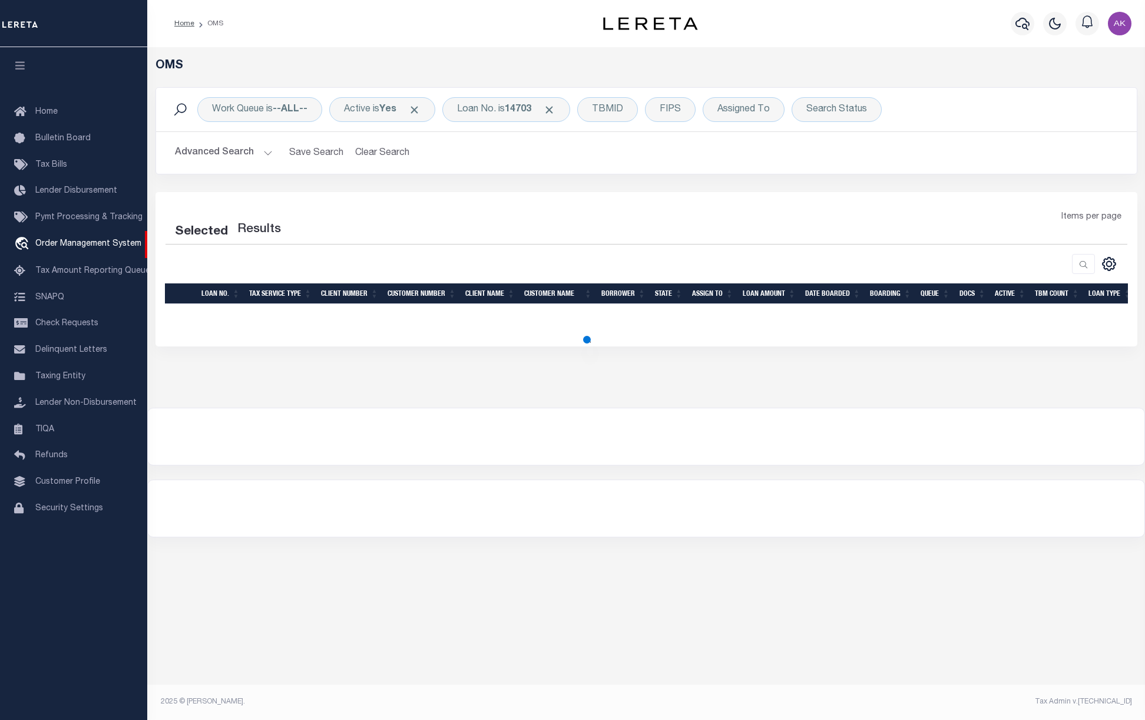
select select "200"
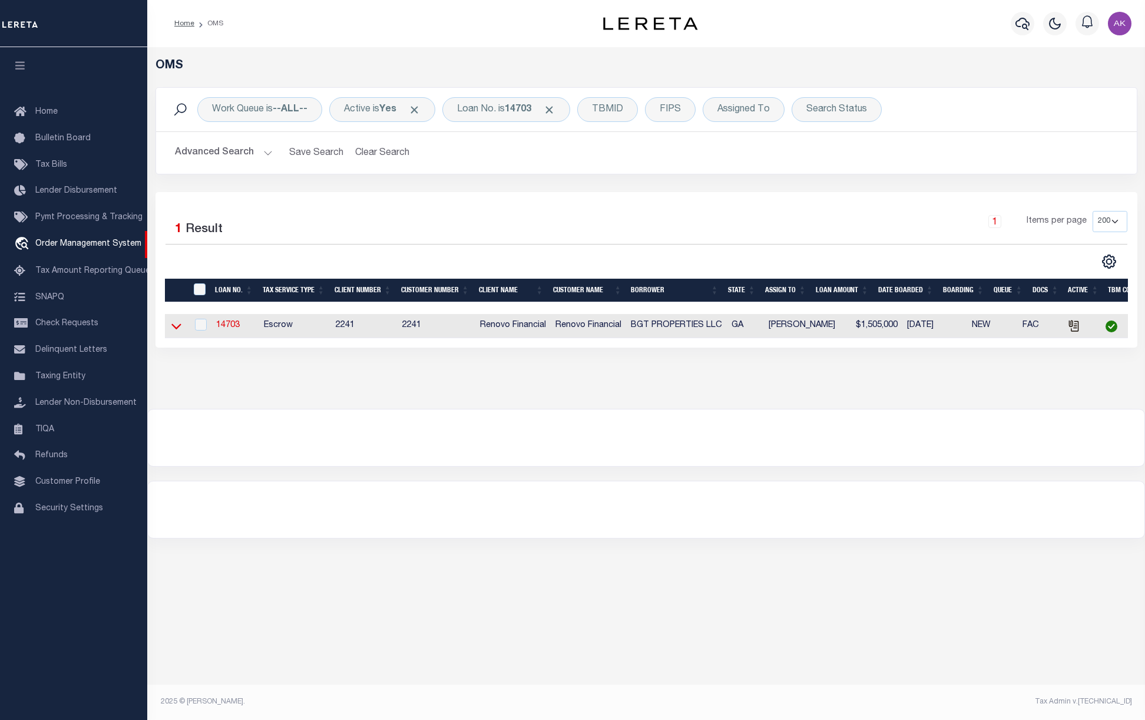
click at [171, 329] on icon at bounding box center [176, 326] width 10 height 12
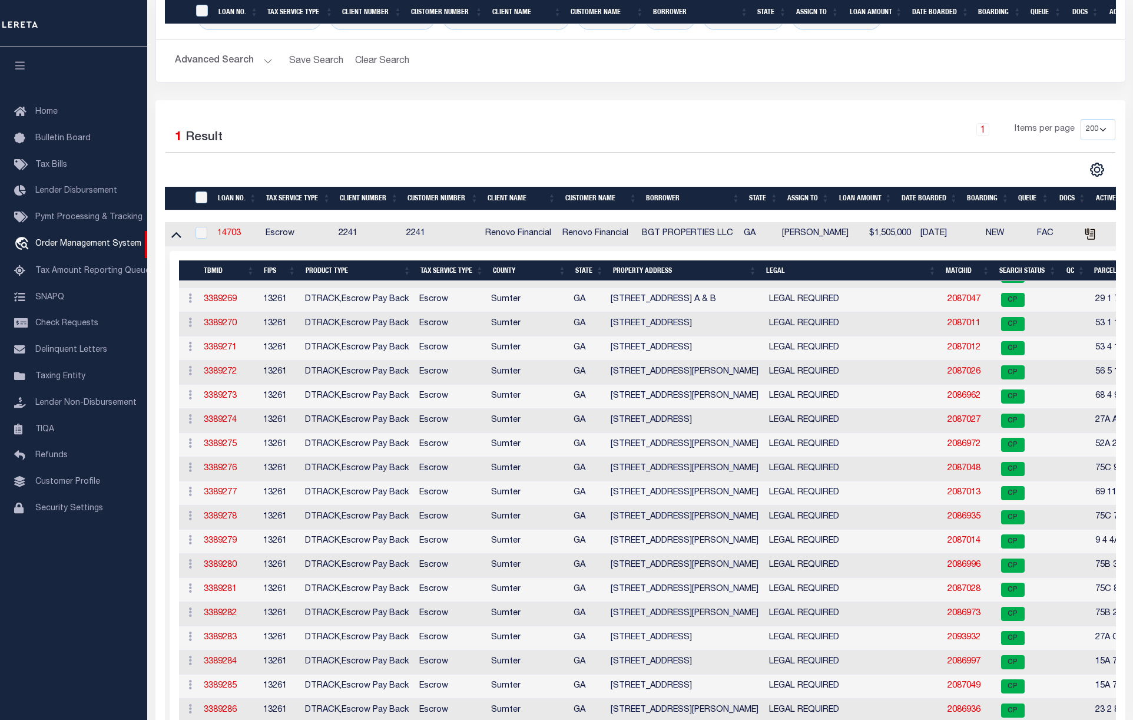
scroll to position [314, 0]
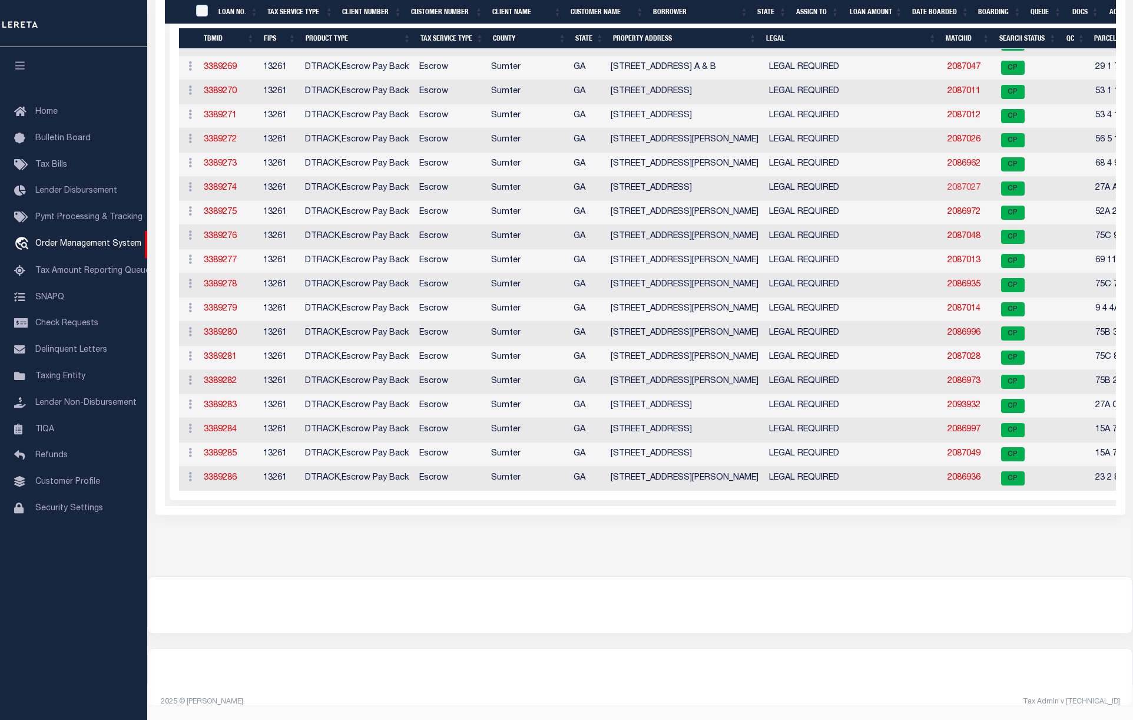
click at [959, 184] on link "2087027" at bounding box center [964, 188] width 33 height 8
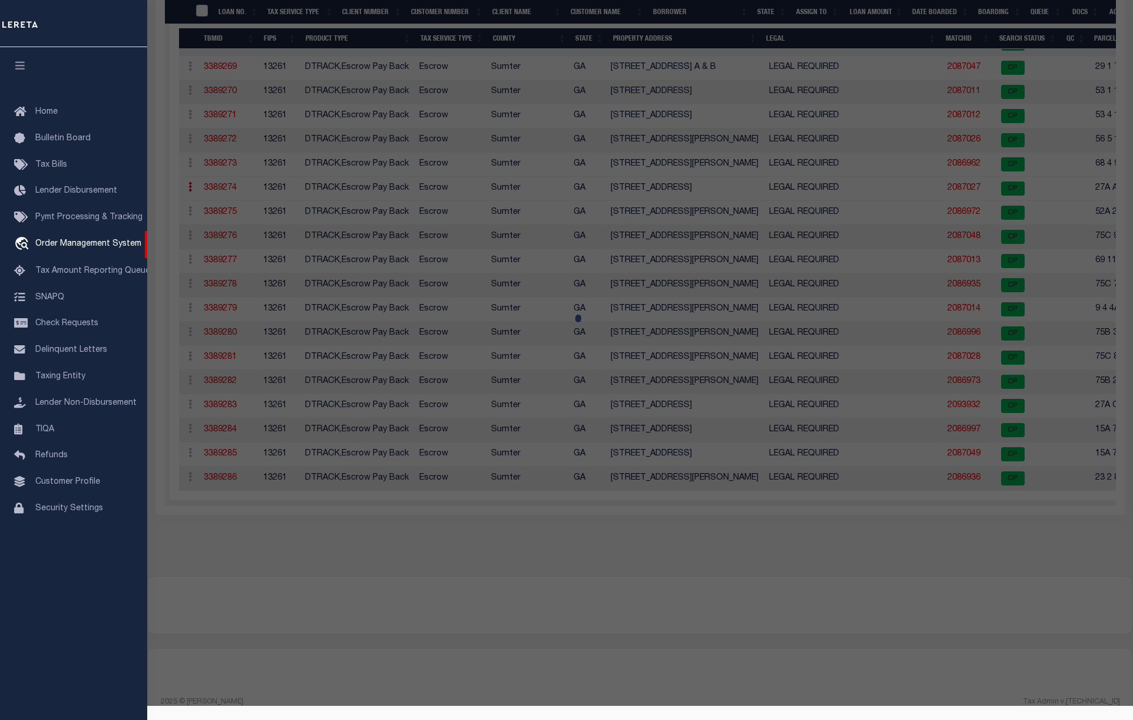
checkbox input "false"
select select "CP"
type input "BGT PROPERTIES, LLC"
select select
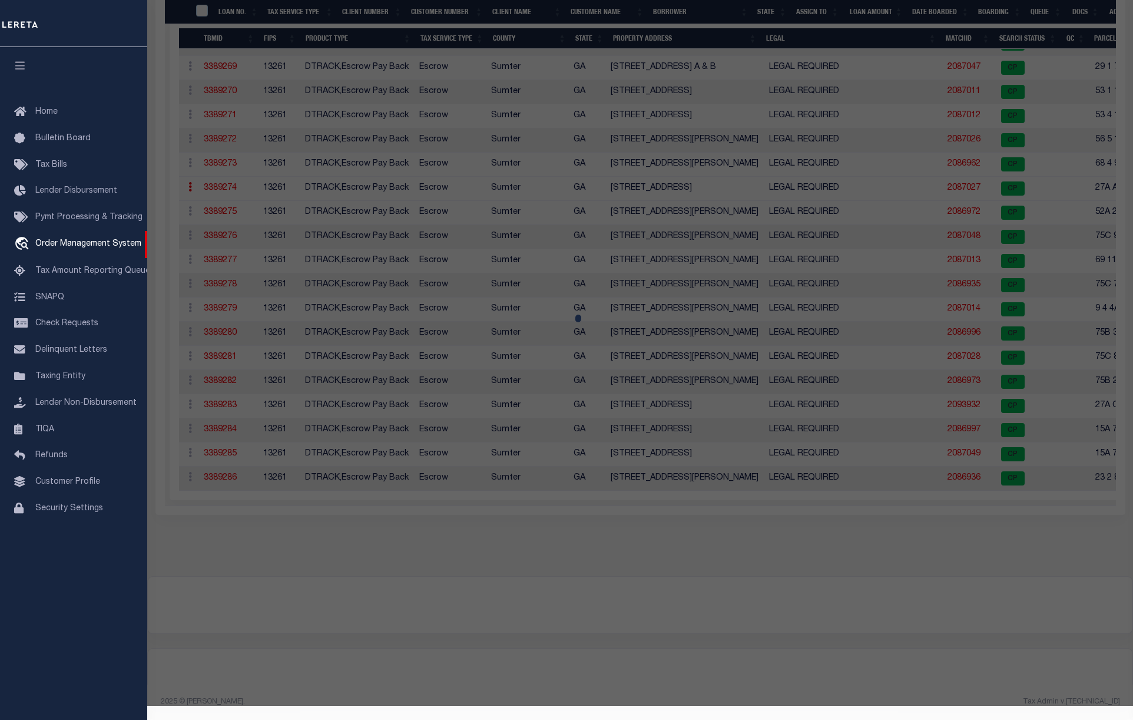
type input "210 BROOKDALE DR"
checkbox input "false"
type input "Americus, [GEOGRAPHIC_DATA] 31719"
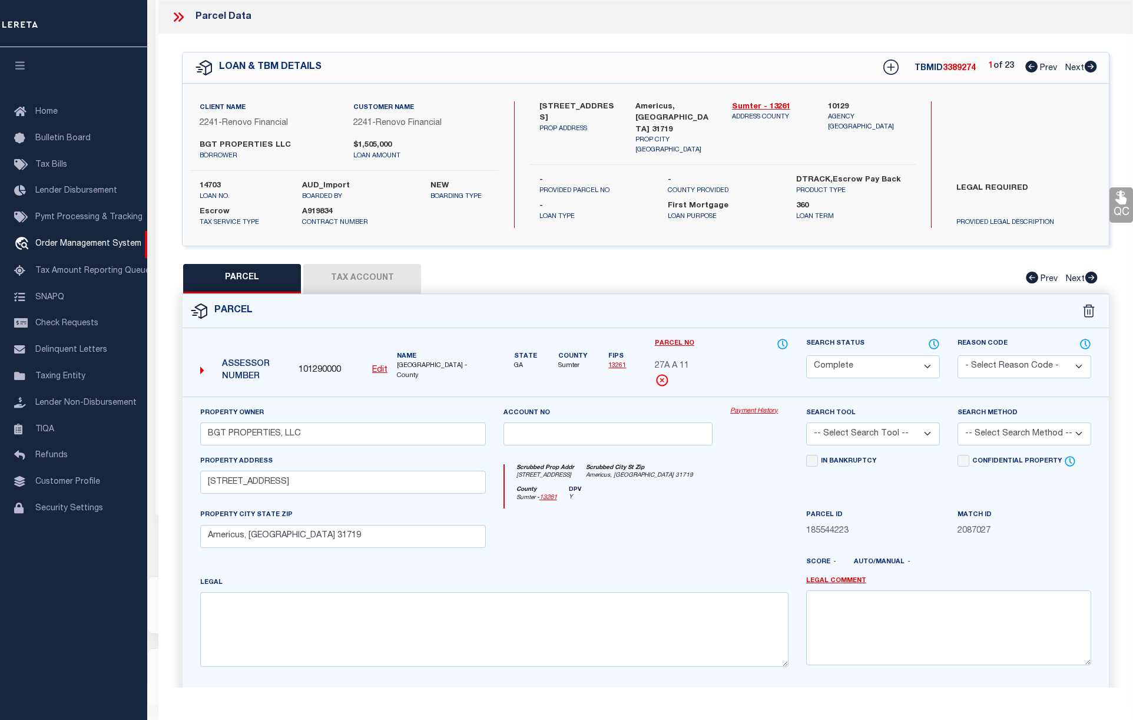
click at [759, 411] on link "Payment History" at bounding box center [759, 411] width 58 height 10
